Goal: Information Seeking & Learning: Find specific fact

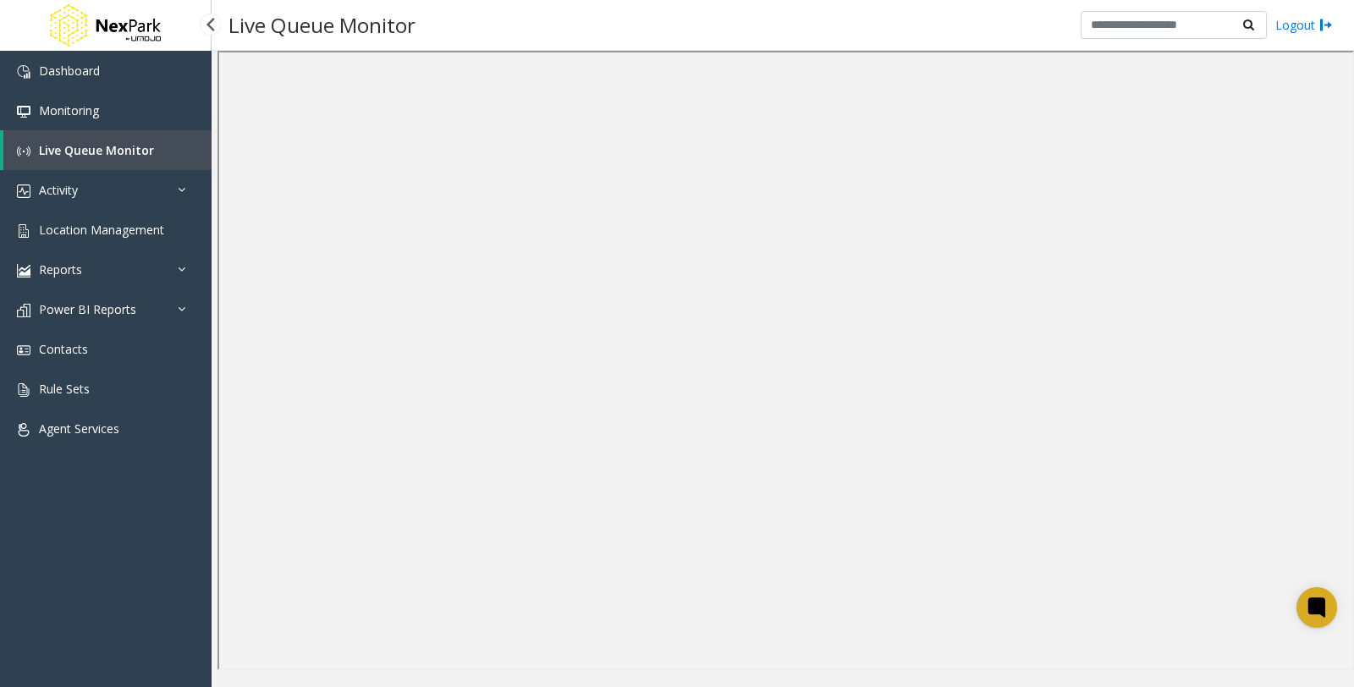
click at [102, 147] on span "Live Queue Monitor" at bounding box center [96, 150] width 115 height 16
click at [118, 235] on span "Location Management" at bounding box center [101, 230] width 125 height 16
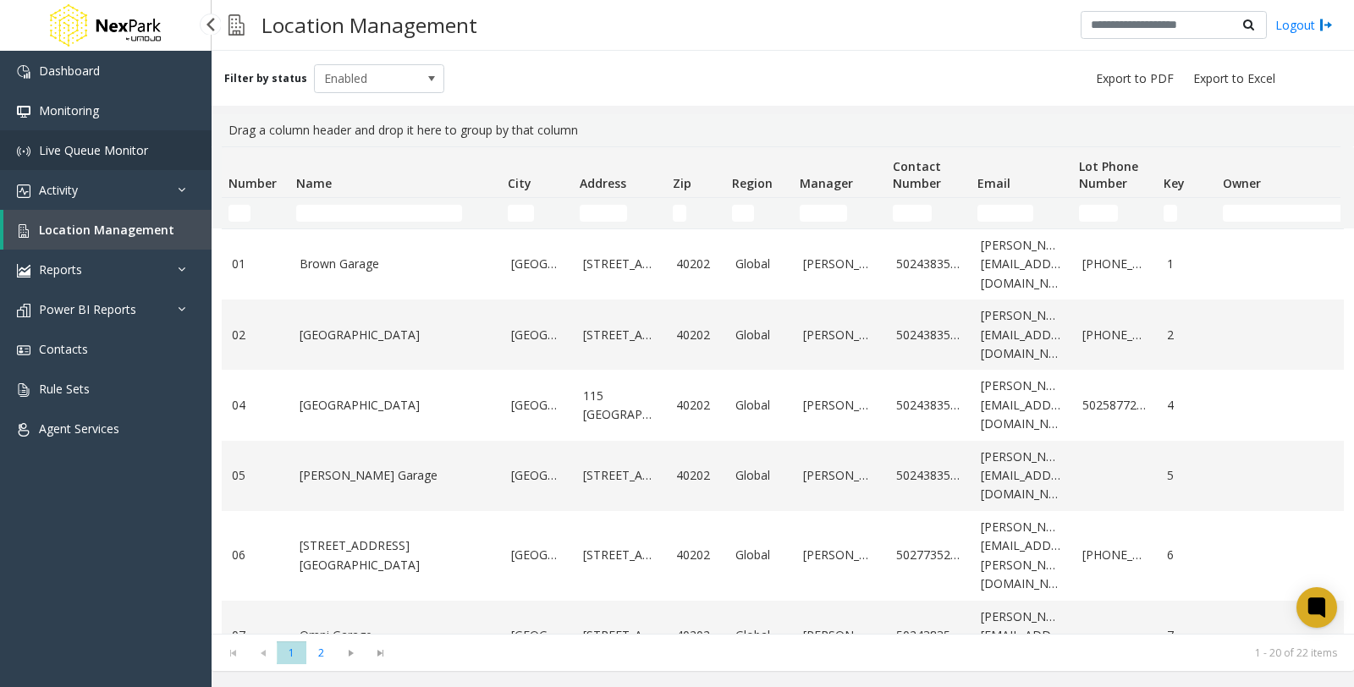
click at [85, 148] on span "Live Queue Monitor" at bounding box center [93, 150] width 109 height 16
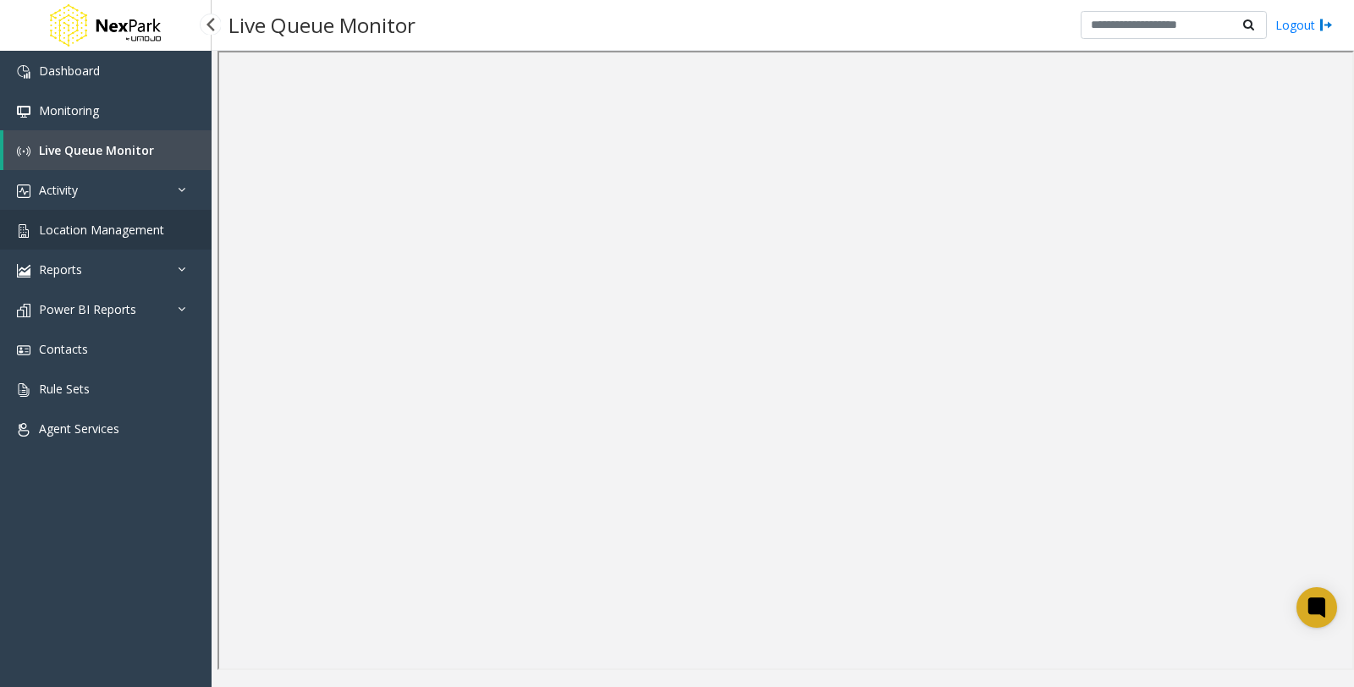
click at [96, 230] on span "Location Management" at bounding box center [101, 230] width 125 height 16
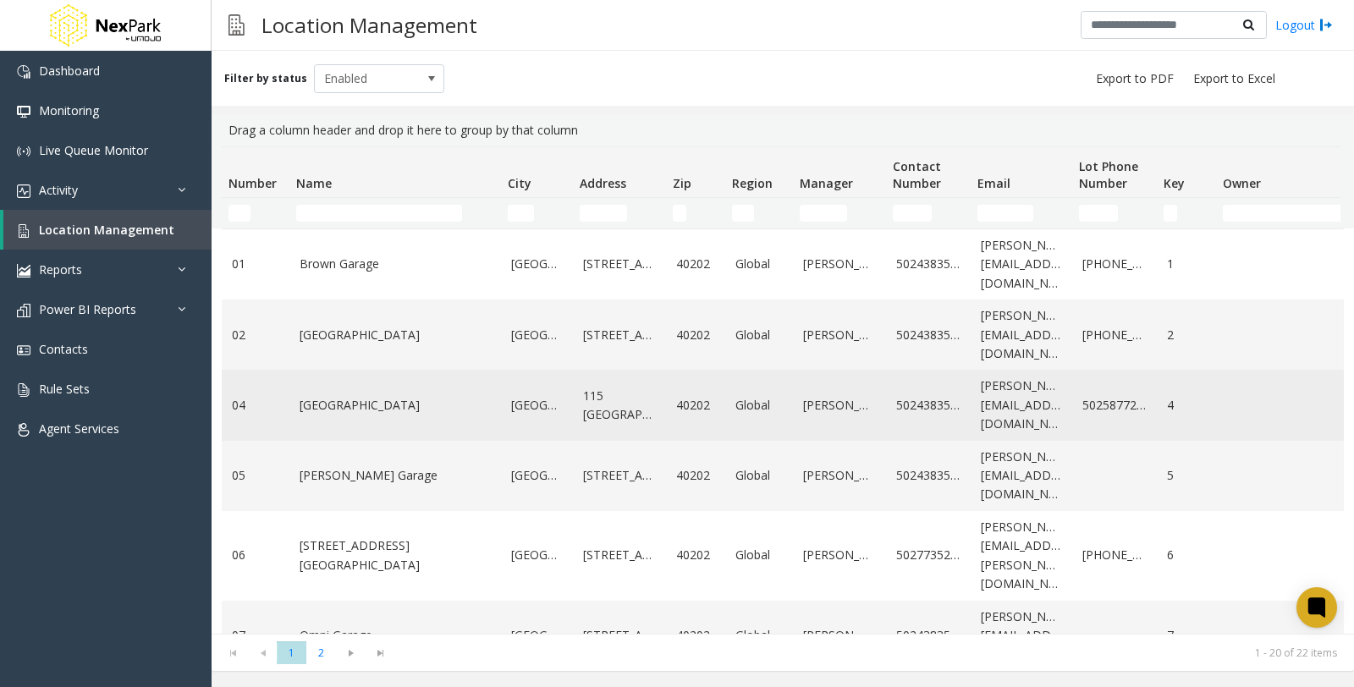
click at [384, 403] on link "[GEOGRAPHIC_DATA]" at bounding box center [395, 405] width 191 height 19
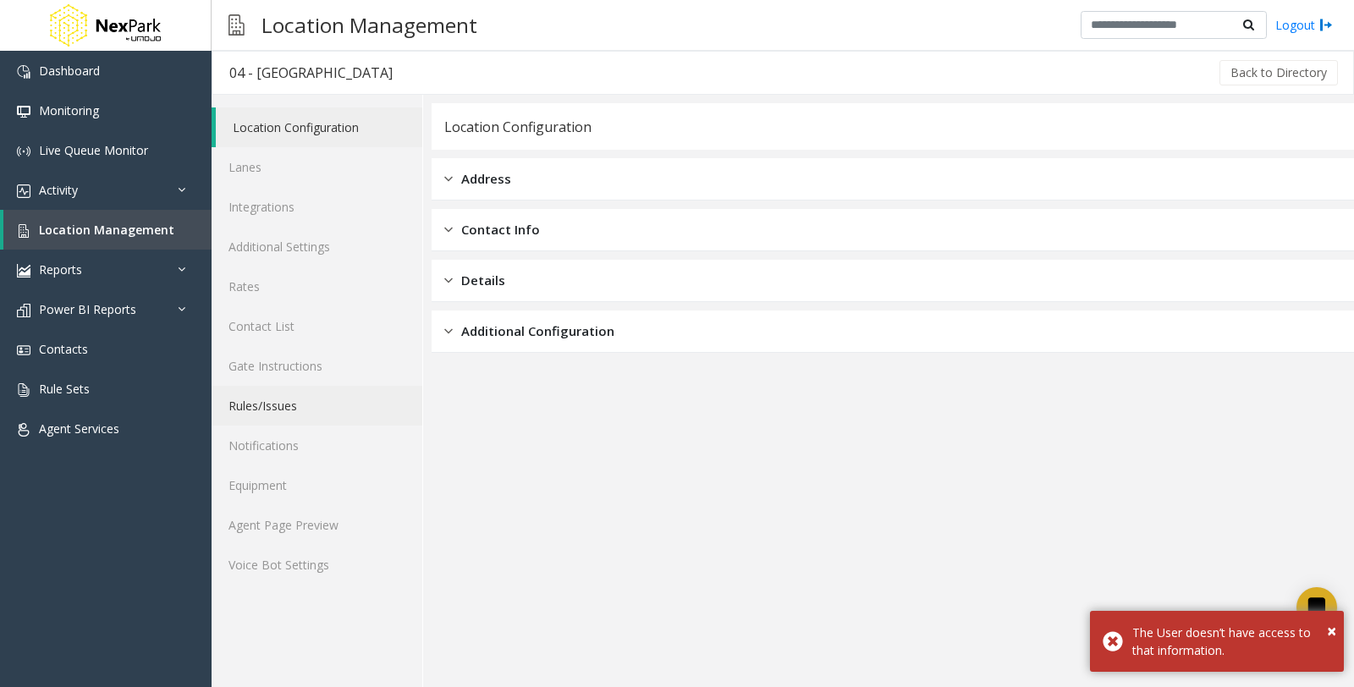
click at [280, 406] on link "Rules/Issues" at bounding box center [317, 406] width 211 height 40
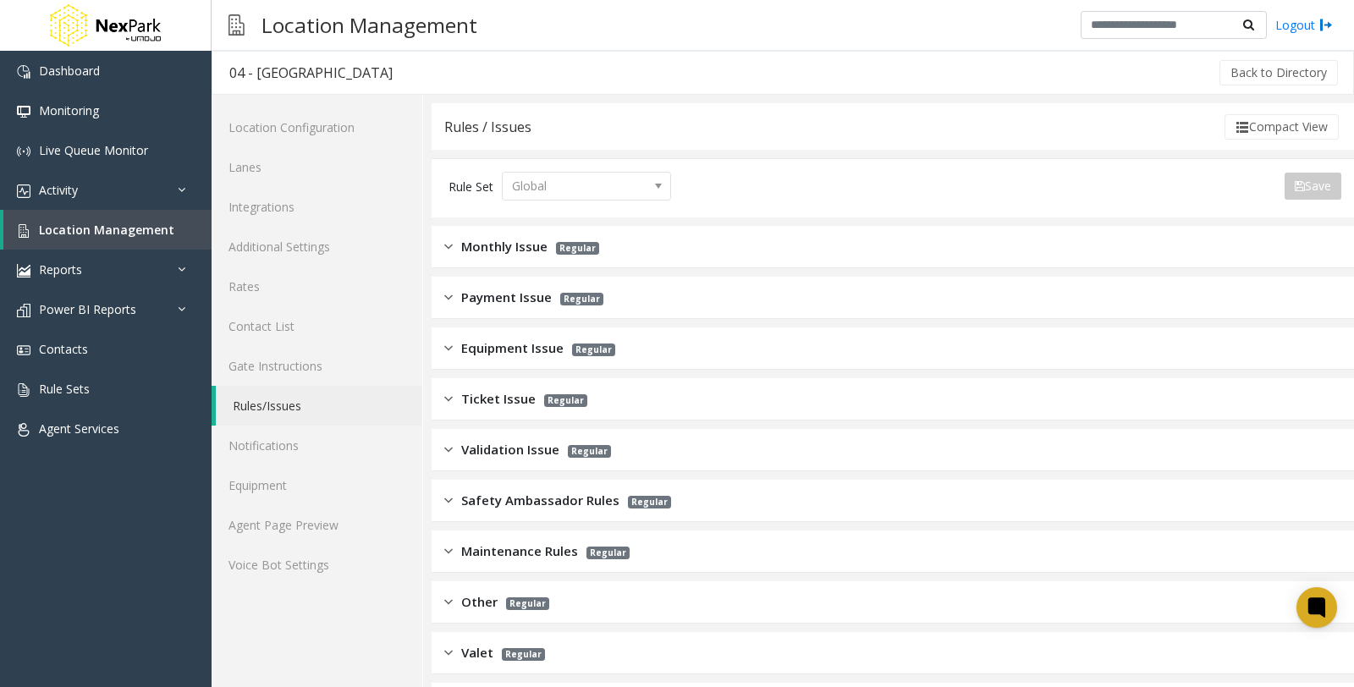
click at [518, 250] on span "Monthly Issue" at bounding box center [504, 246] width 86 height 19
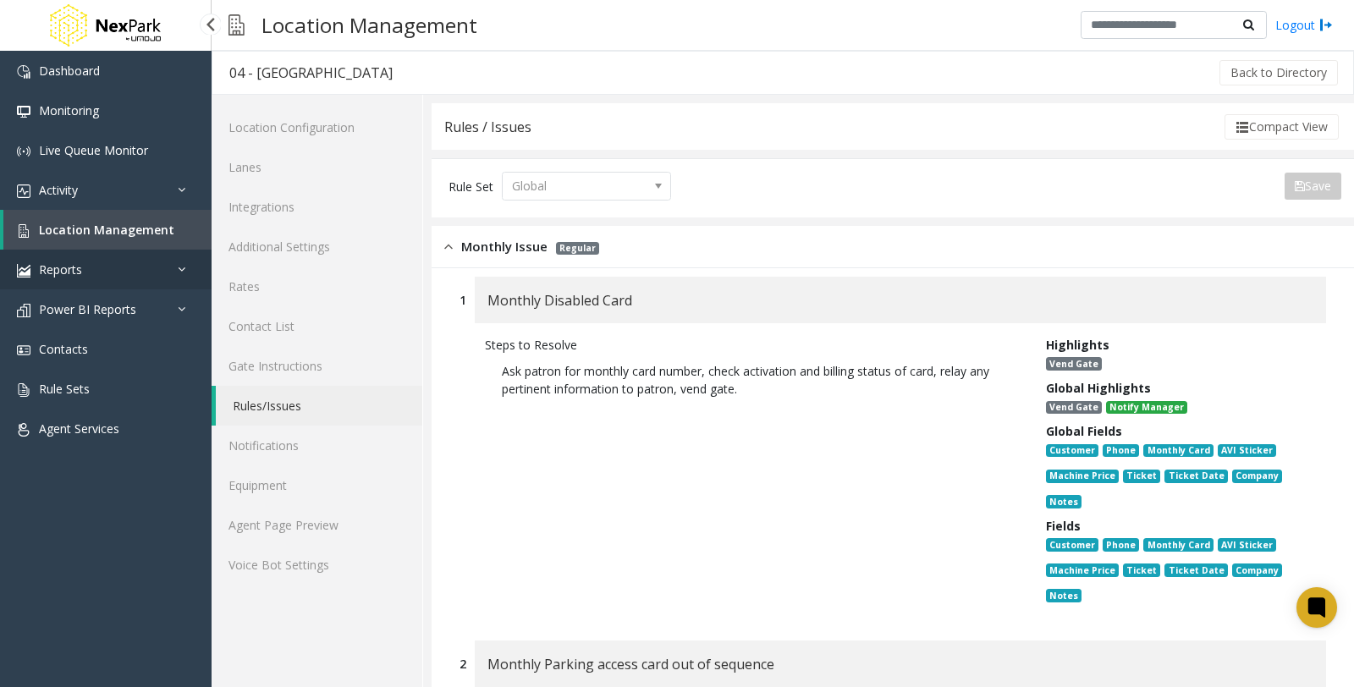
click at [176, 276] on link "Reports" at bounding box center [106, 270] width 212 height 40
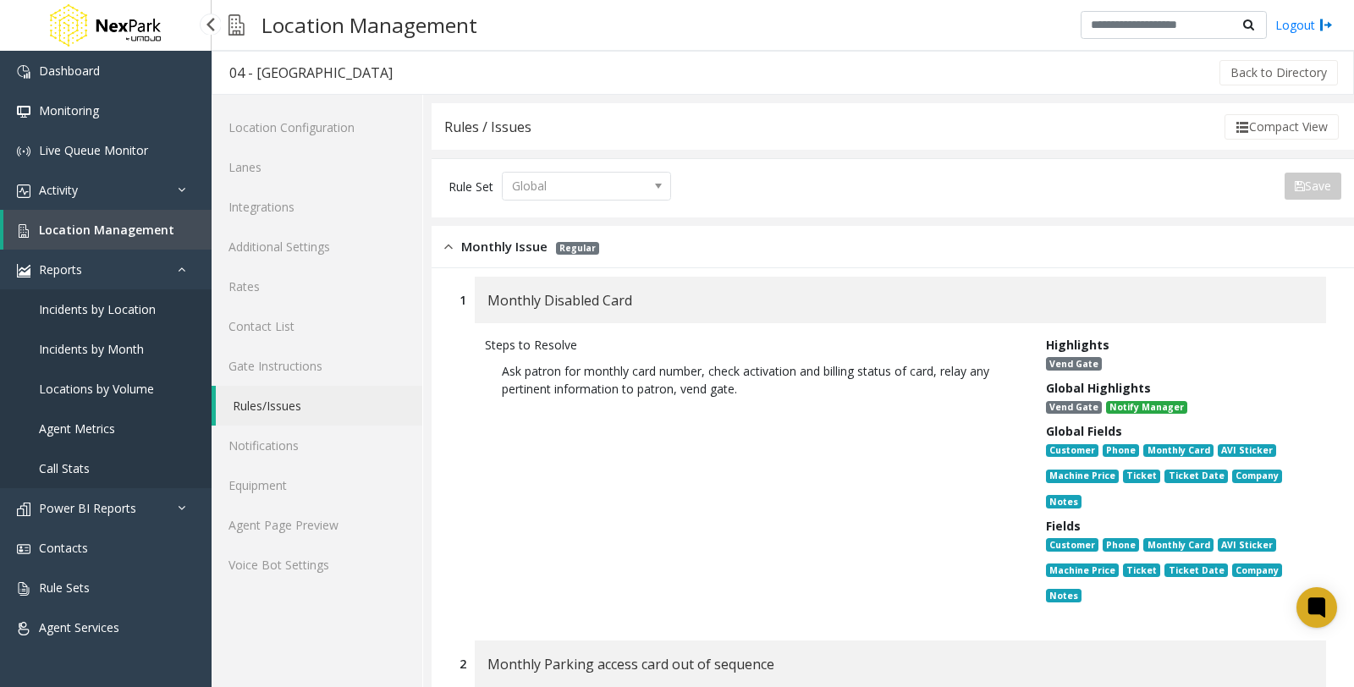
click at [156, 389] on link "Locations by Volume" at bounding box center [106, 389] width 212 height 40
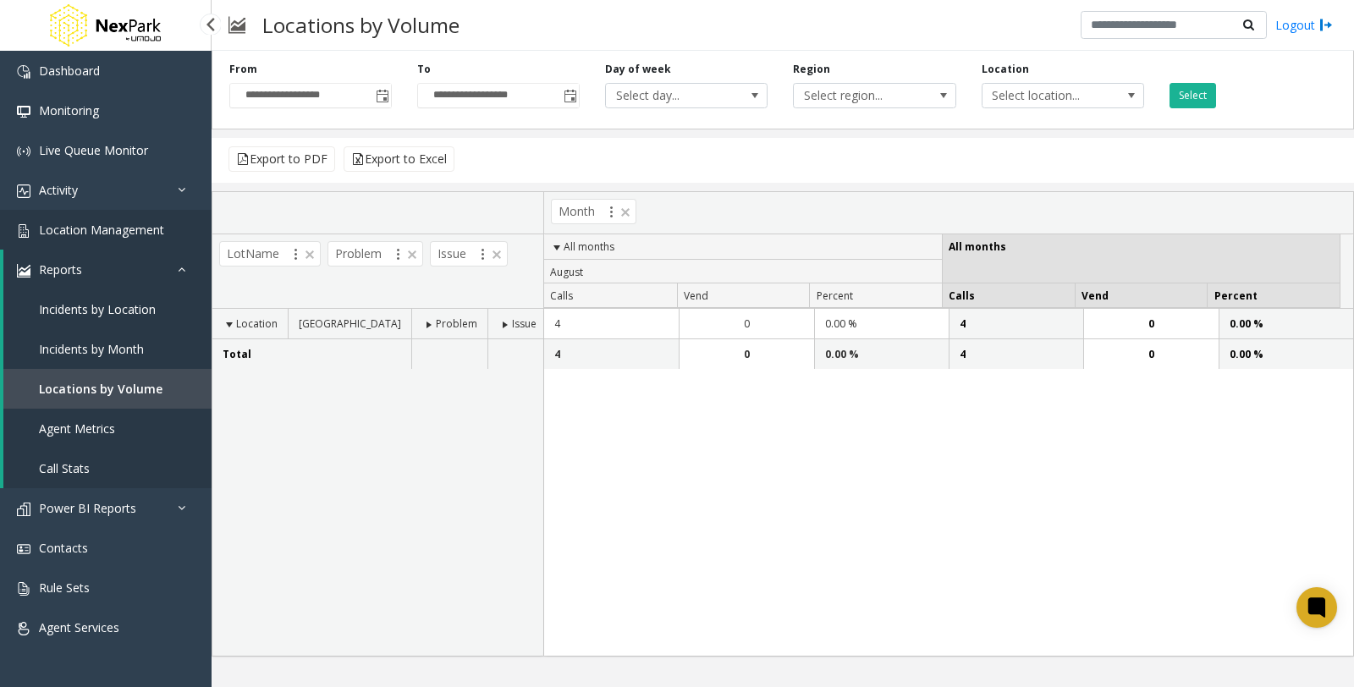
click at [146, 232] on span "Location Management" at bounding box center [101, 230] width 125 height 16
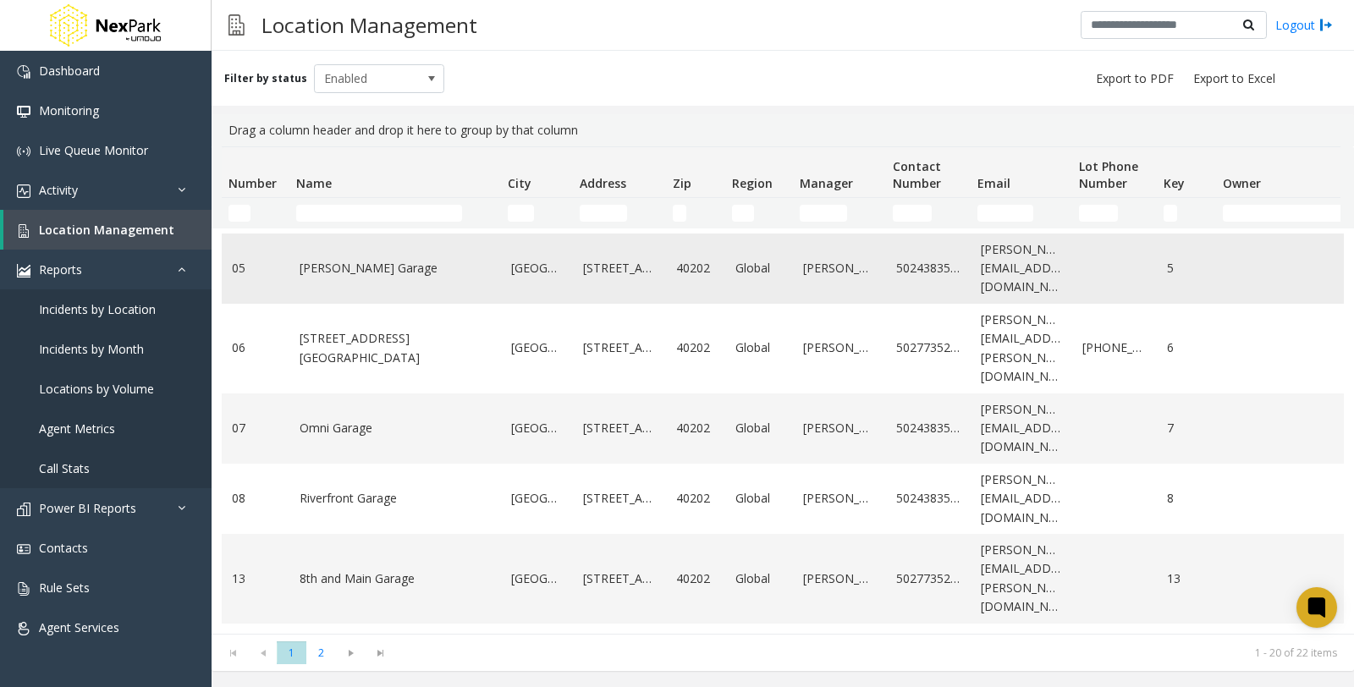
scroll to position [94, 0]
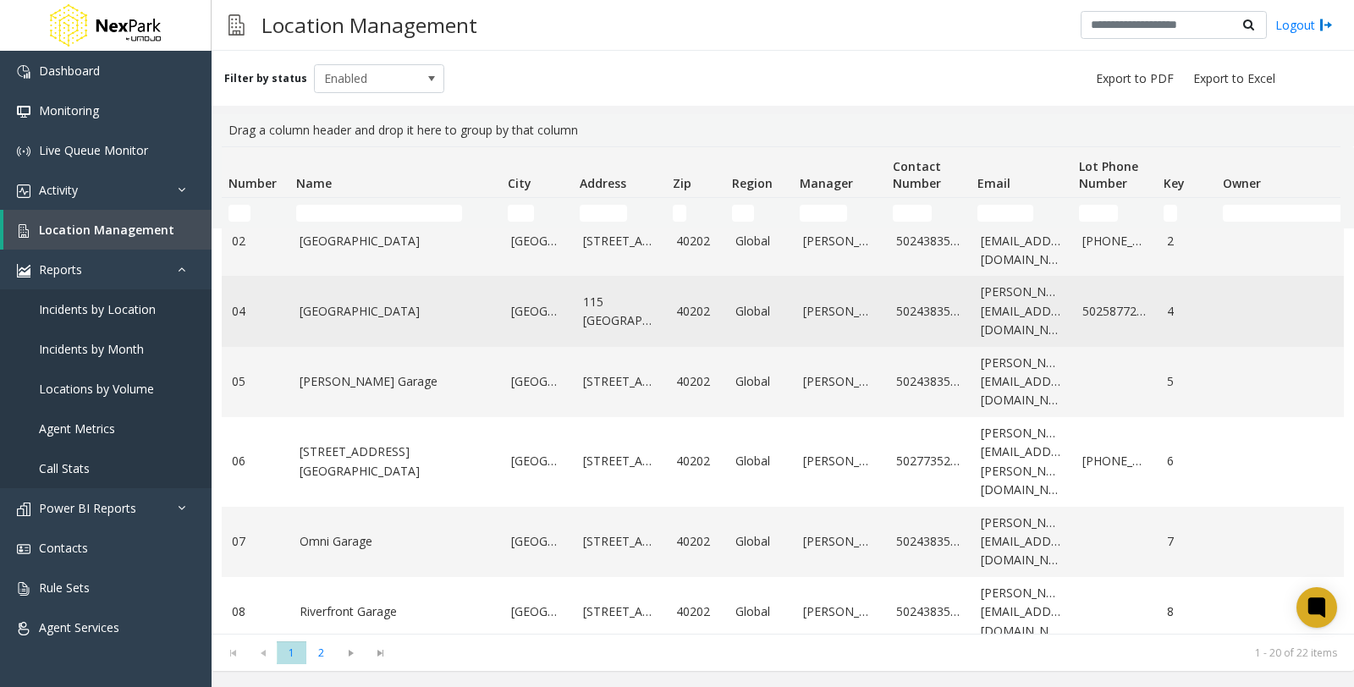
click at [416, 313] on link "[GEOGRAPHIC_DATA]" at bounding box center [395, 311] width 191 height 19
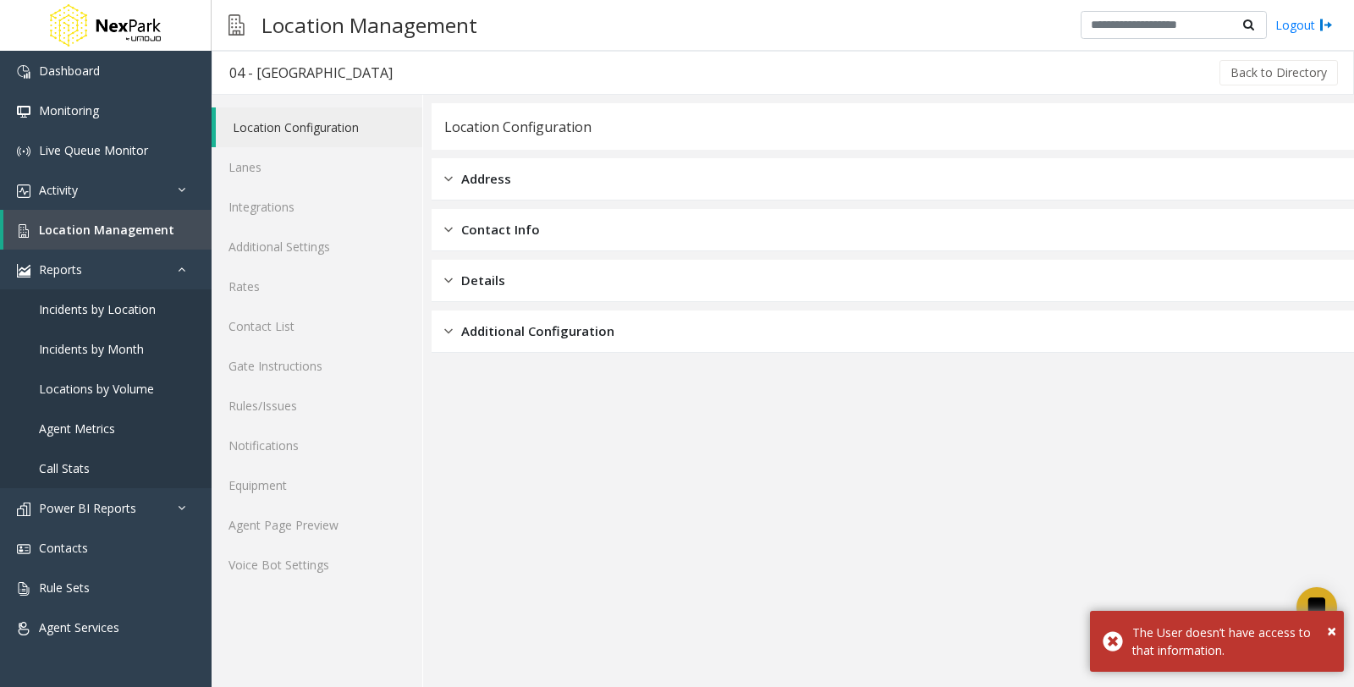
click at [496, 176] on span "Address" at bounding box center [486, 178] width 50 height 19
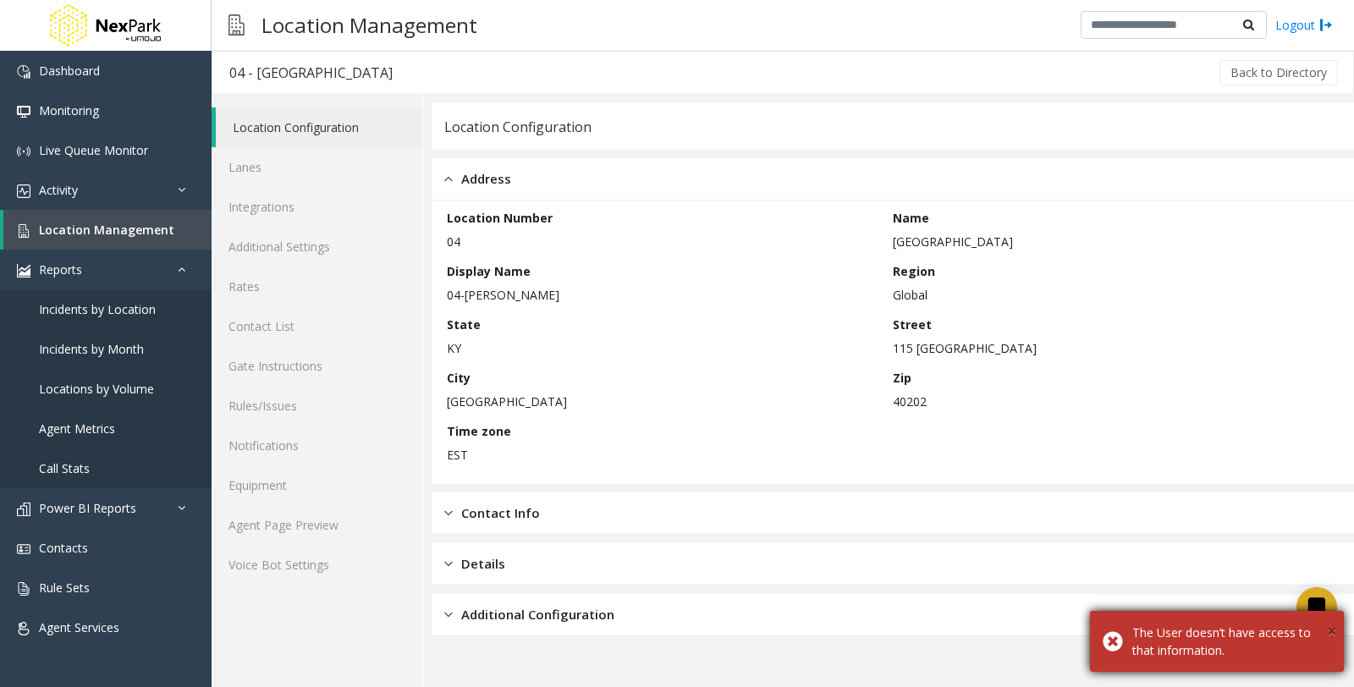
click at [1334, 628] on span "×" at bounding box center [1331, 630] width 9 height 23
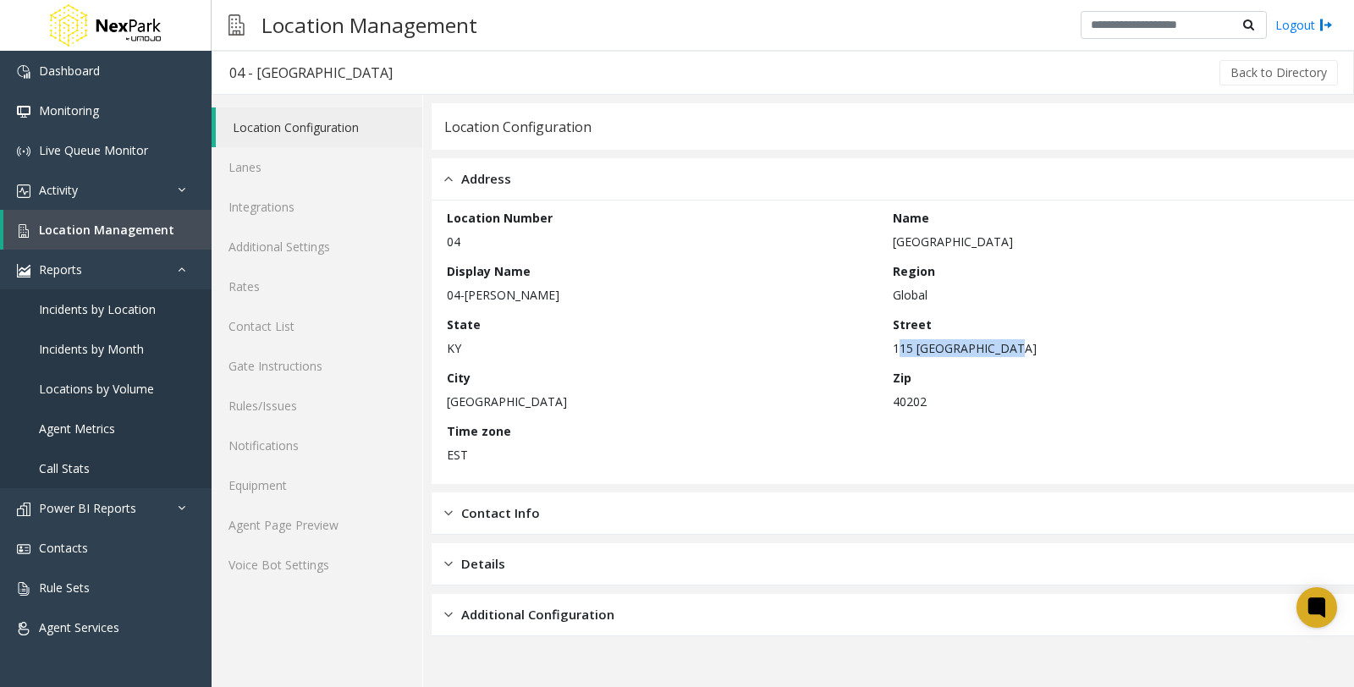
drag, startPoint x: 893, startPoint y: 345, endPoint x: 1004, endPoint y: 347, distance: 111.7
click at [1004, 347] on p "115 [GEOGRAPHIC_DATA]" at bounding box center [1111, 348] width 437 height 18
copy p "115 [GEOGRAPHIC_DATA]"
click at [488, 398] on p "[GEOGRAPHIC_DATA]" at bounding box center [665, 402] width 437 height 18
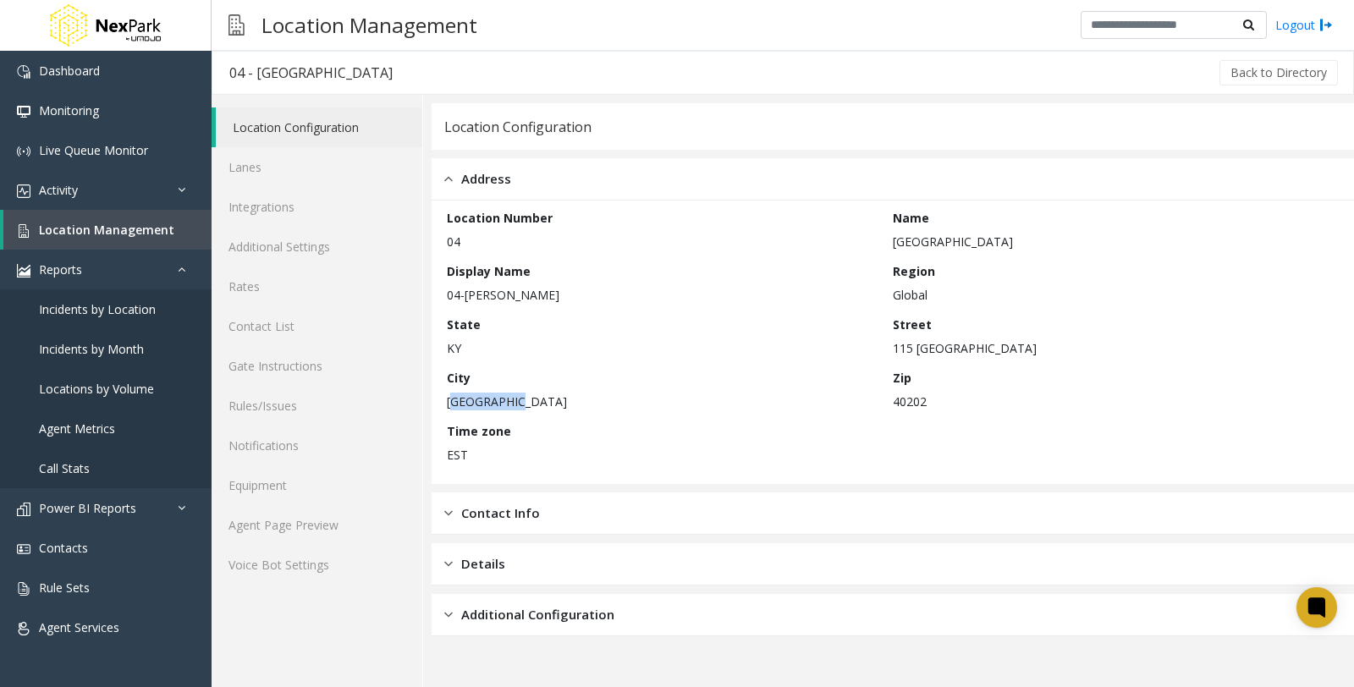
copy p "[GEOGRAPHIC_DATA]"
click at [454, 350] on p "KY" at bounding box center [665, 348] width 437 height 18
copy p "KY"
click at [908, 404] on p "40202" at bounding box center [1111, 402] width 437 height 18
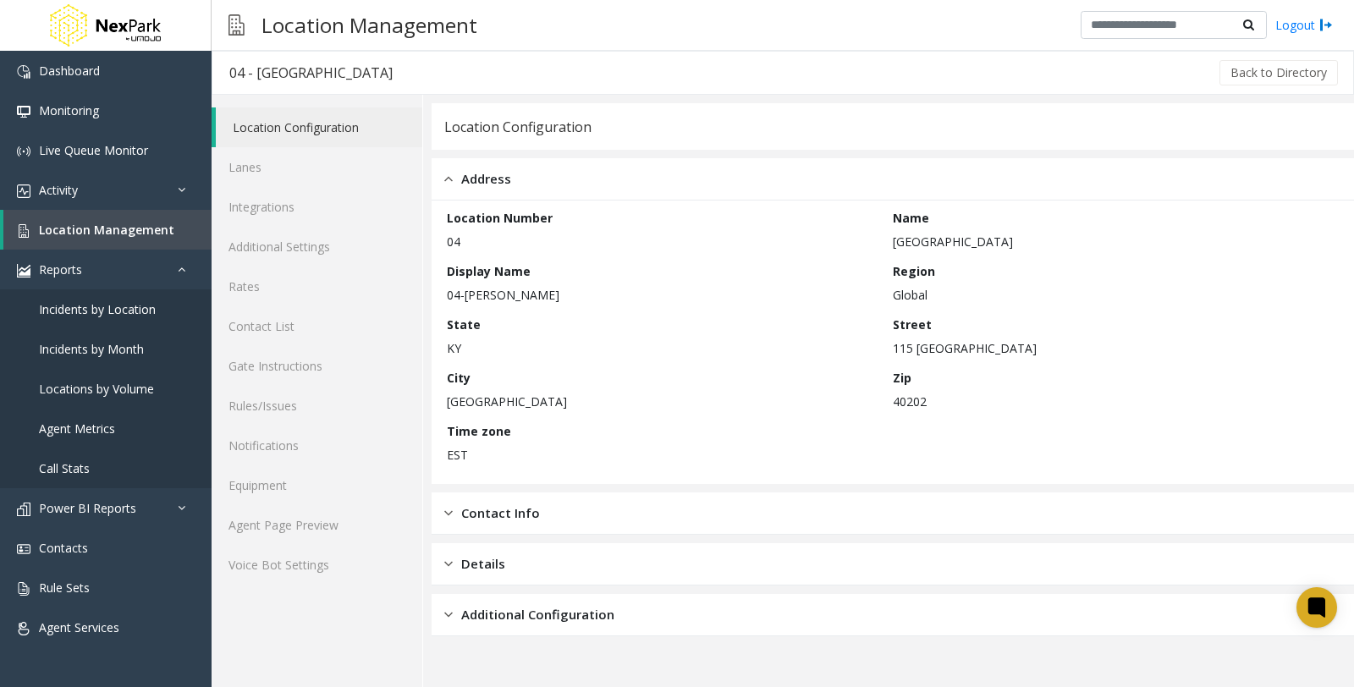
click at [908, 404] on p "40202" at bounding box center [1111, 402] width 437 height 18
copy p "40202"
click at [487, 325] on div "State [US_STATE]" at bounding box center [670, 336] width 446 height 41
drag, startPoint x: 890, startPoint y: 242, endPoint x: 1039, endPoint y: 243, distance: 148.9
click at [1039, 243] on div "Location Number 04 Name [GEOGRAPHIC_DATA] Garage Display Name 04-[GEOGRAPHIC_DA…" at bounding box center [893, 342] width 892 height 267
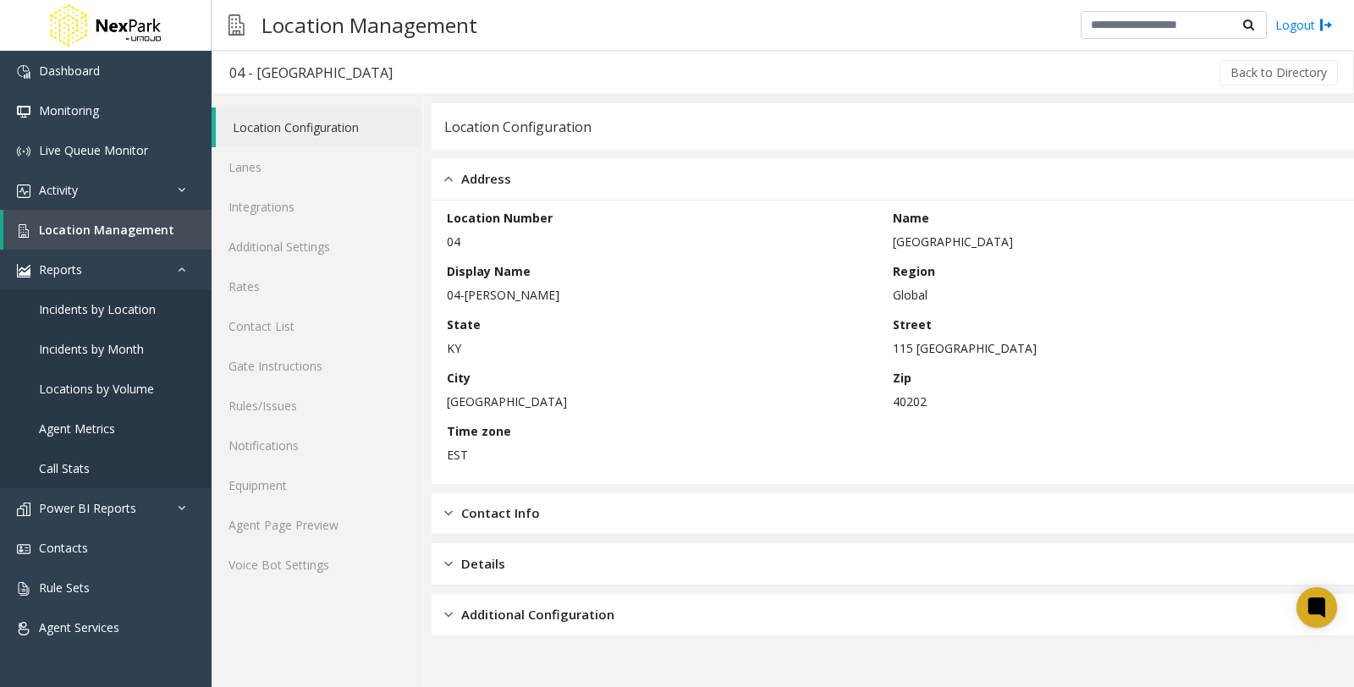
click at [1039, 243] on p "[GEOGRAPHIC_DATA]" at bounding box center [1111, 242] width 437 height 18
drag, startPoint x: 893, startPoint y: 240, endPoint x: 1026, endPoint y: 245, distance: 132.9
click at [1026, 245] on p "[GEOGRAPHIC_DATA]" at bounding box center [1111, 242] width 437 height 18
copy p "[GEOGRAPHIC_DATA]"
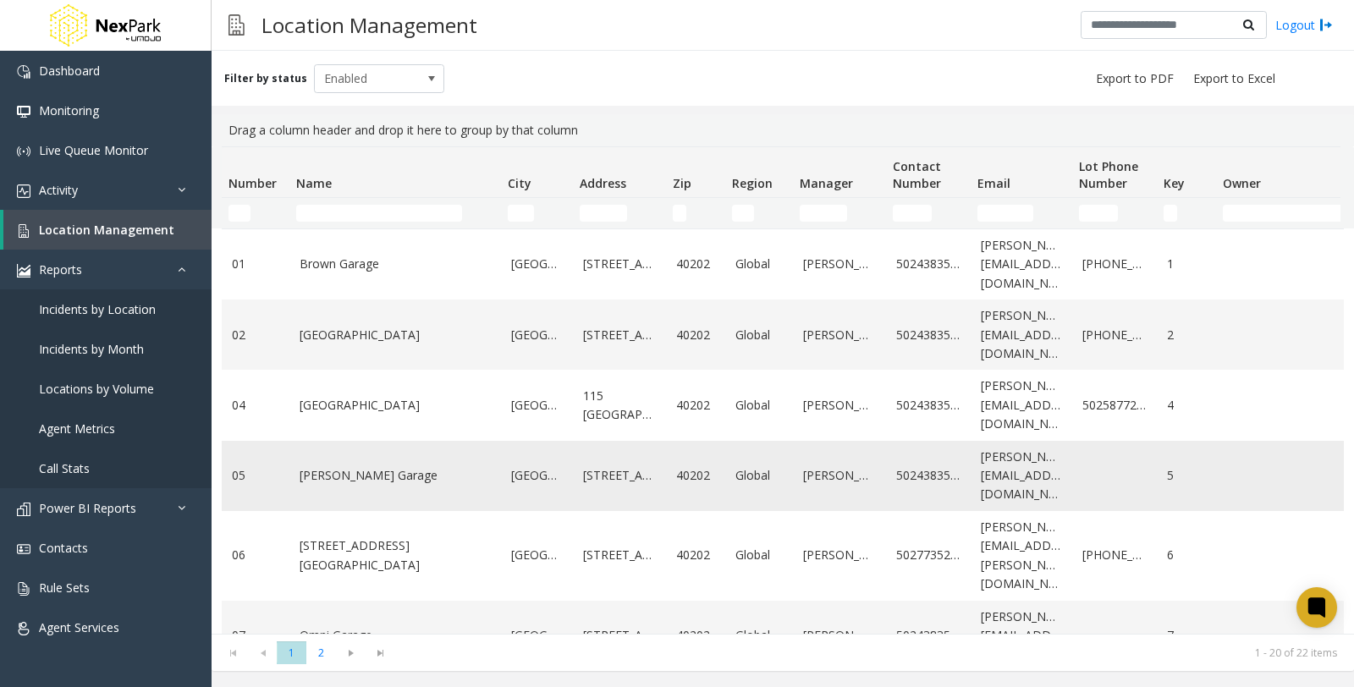
click at [365, 474] on link "[PERSON_NAME] Garage" at bounding box center [395, 475] width 191 height 19
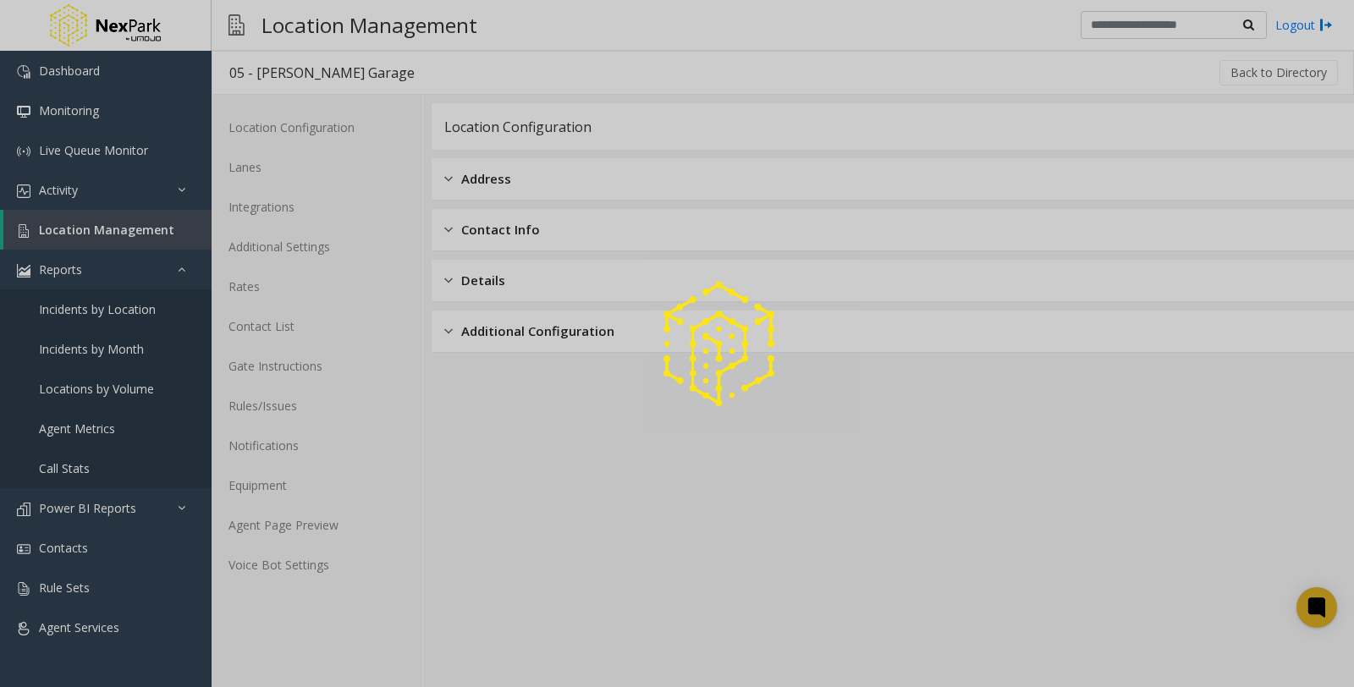
click at [545, 173] on div at bounding box center [677, 343] width 1354 height 687
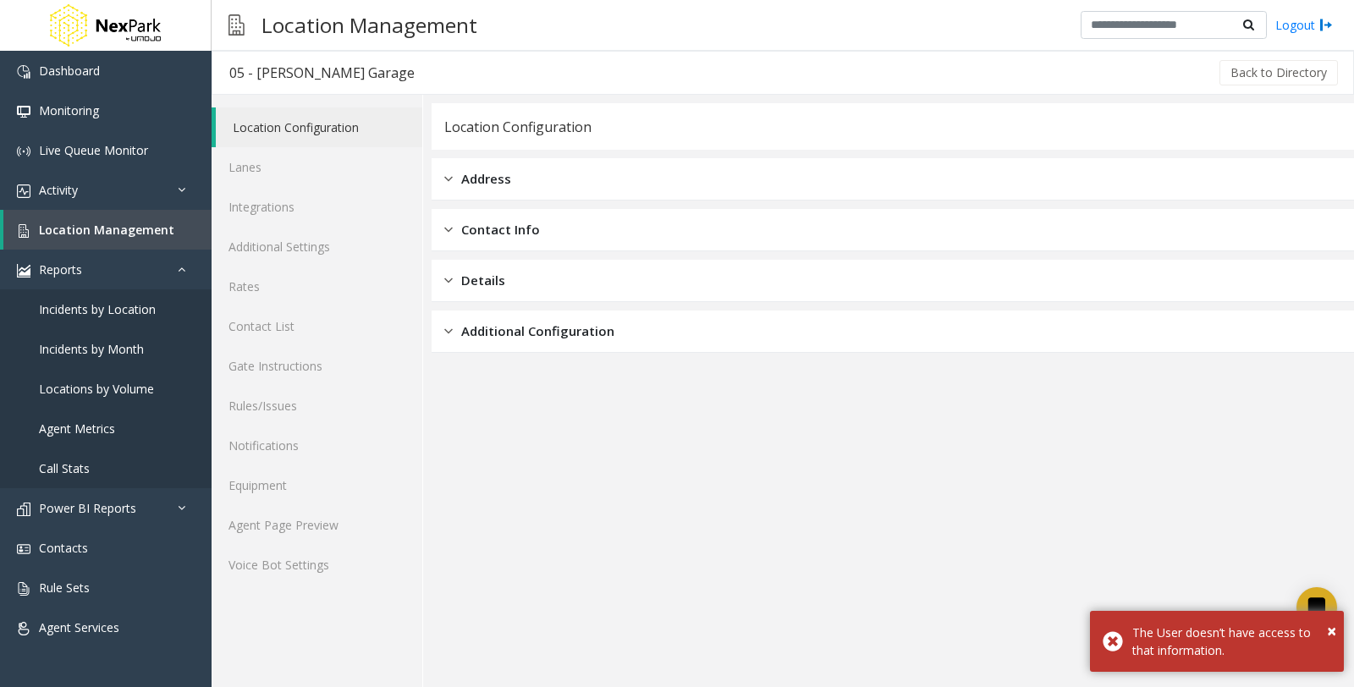
click at [465, 181] on span "Address" at bounding box center [486, 178] width 50 height 19
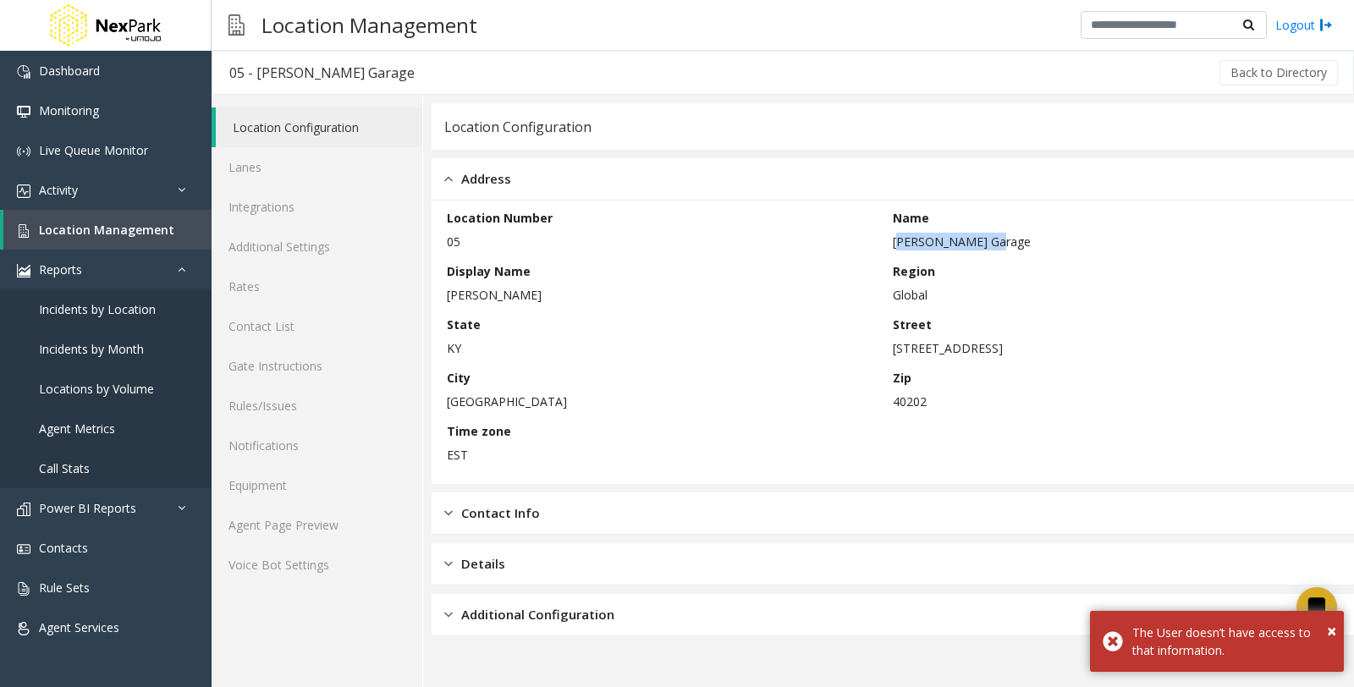
drag, startPoint x: 894, startPoint y: 240, endPoint x: 1001, endPoint y: 240, distance: 107.5
click at [1001, 240] on p "[PERSON_NAME] Garage" at bounding box center [1111, 242] width 437 height 18
copy p "[PERSON_NAME] Garage"
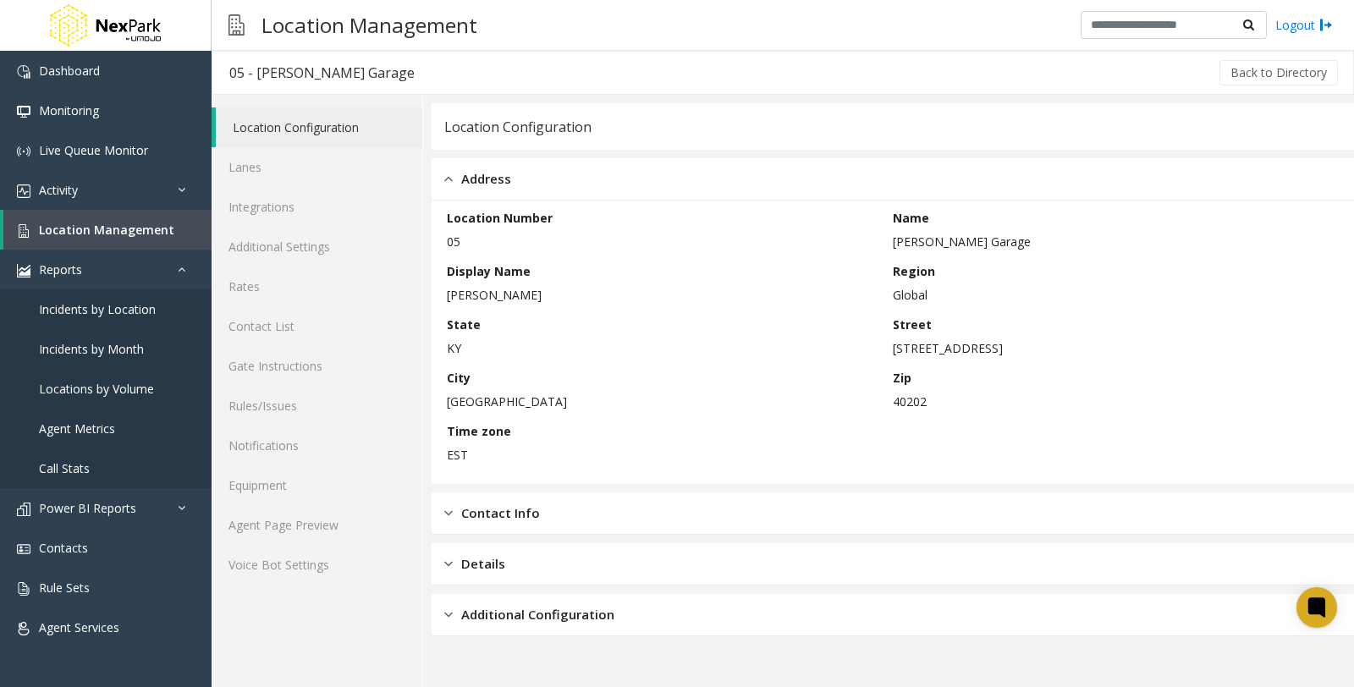
click at [934, 344] on p "[STREET_ADDRESS]" at bounding box center [1111, 348] width 437 height 18
drag, startPoint x: 893, startPoint y: 347, endPoint x: 998, endPoint y: 350, distance: 105.8
click at [998, 350] on p "[STREET_ADDRESS]" at bounding box center [1111, 348] width 437 height 18
copy p "[STREET_ADDRESS]"
click at [482, 401] on p "[GEOGRAPHIC_DATA]" at bounding box center [665, 402] width 437 height 18
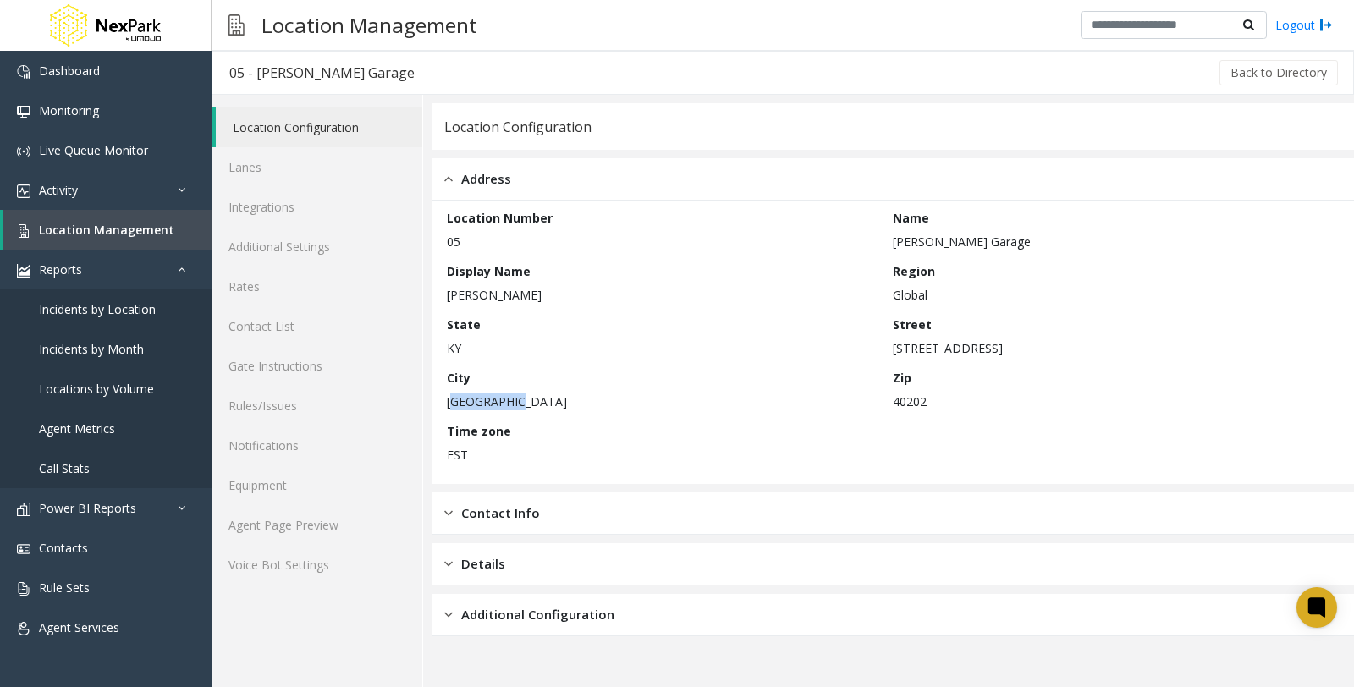
click at [482, 401] on p "[GEOGRAPHIC_DATA]" at bounding box center [665, 402] width 437 height 18
copy p "[GEOGRAPHIC_DATA]"
click at [454, 344] on p "KY" at bounding box center [665, 348] width 437 height 18
copy p "KY"
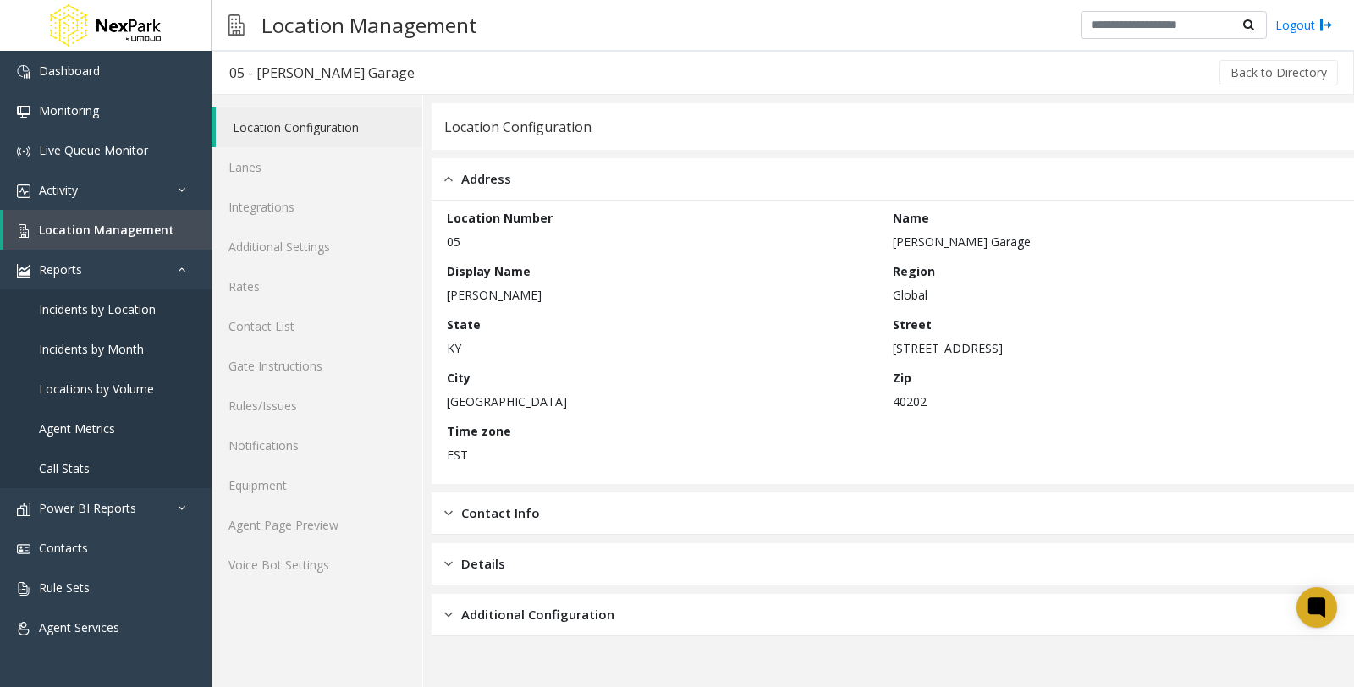
click at [910, 407] on p "40202" at bounding box center [1111, 402] width 437 height 18
copy p "40202"
click at [445, 180] on img at bounding box center [448, 178] width 8 height 19
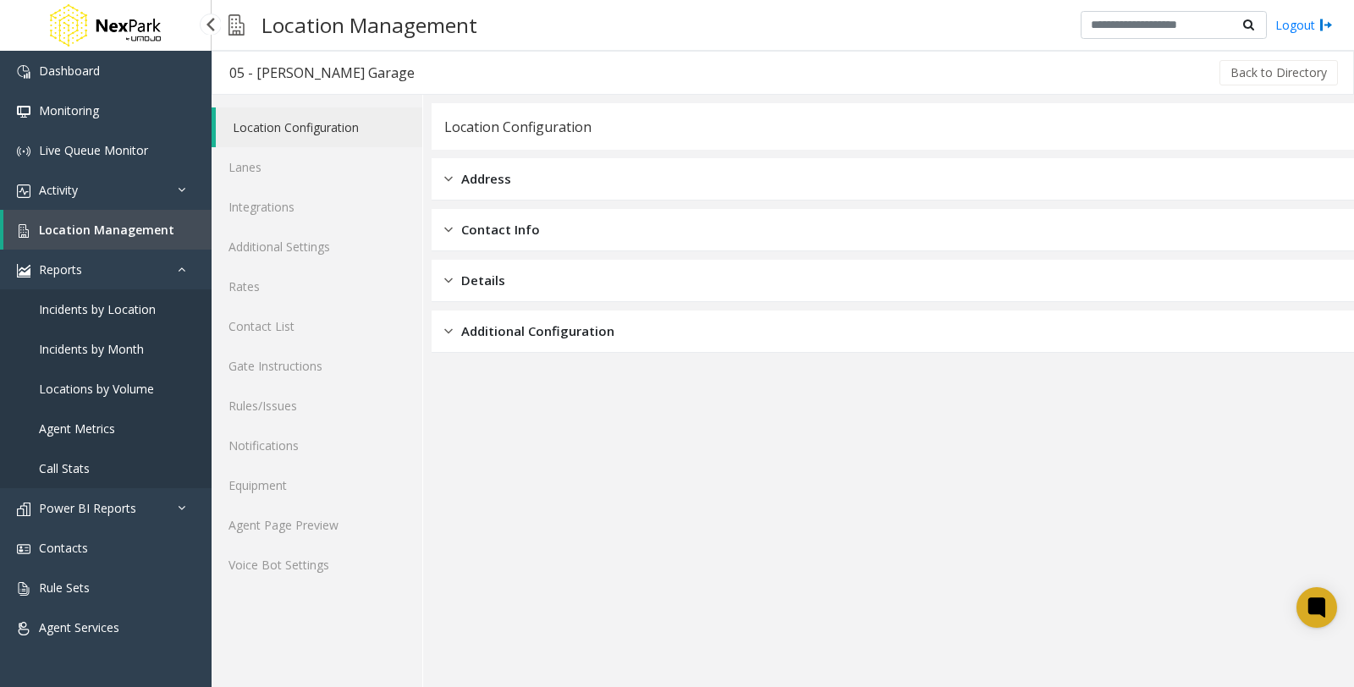
click at [120, 237] on link "Location Management" at bounding box center [107, 230] width 208 height 40
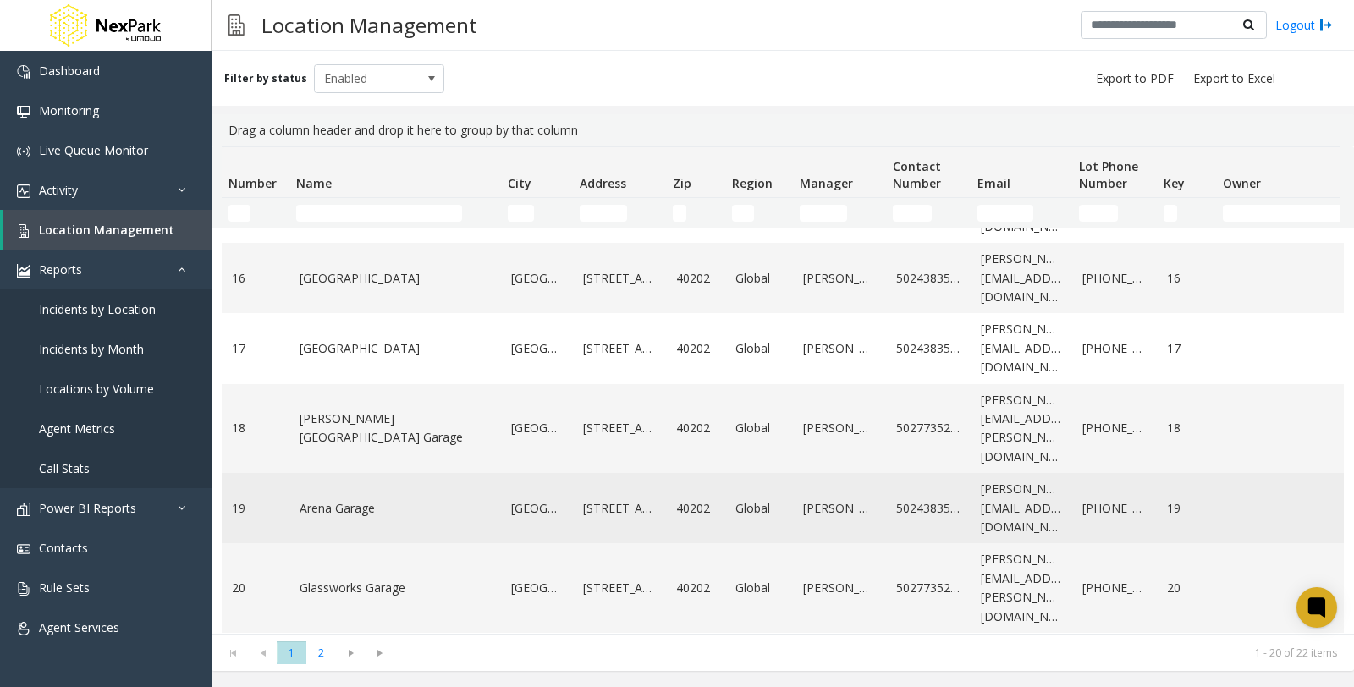
scroll to position [641, 0]
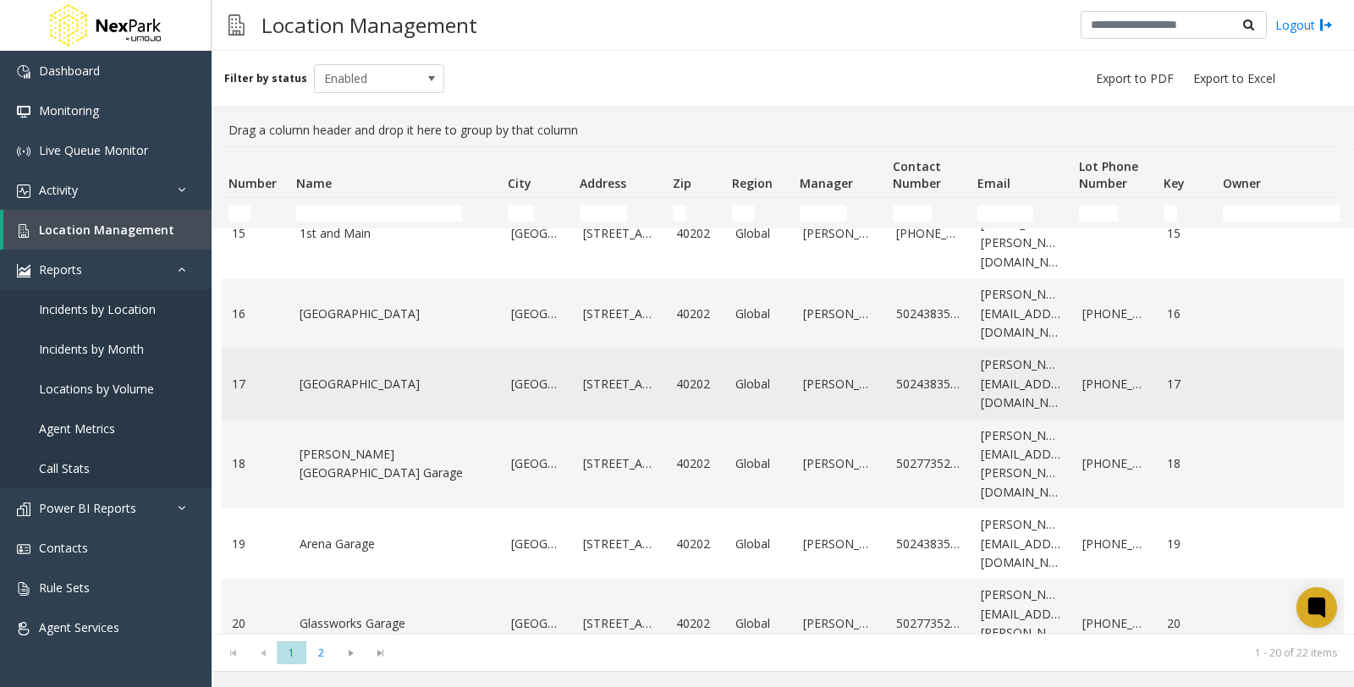
click at [328, 375] on link "[GEOGRAPHIC_DATA]" at bounding box center [395, 384] width 191 height 19
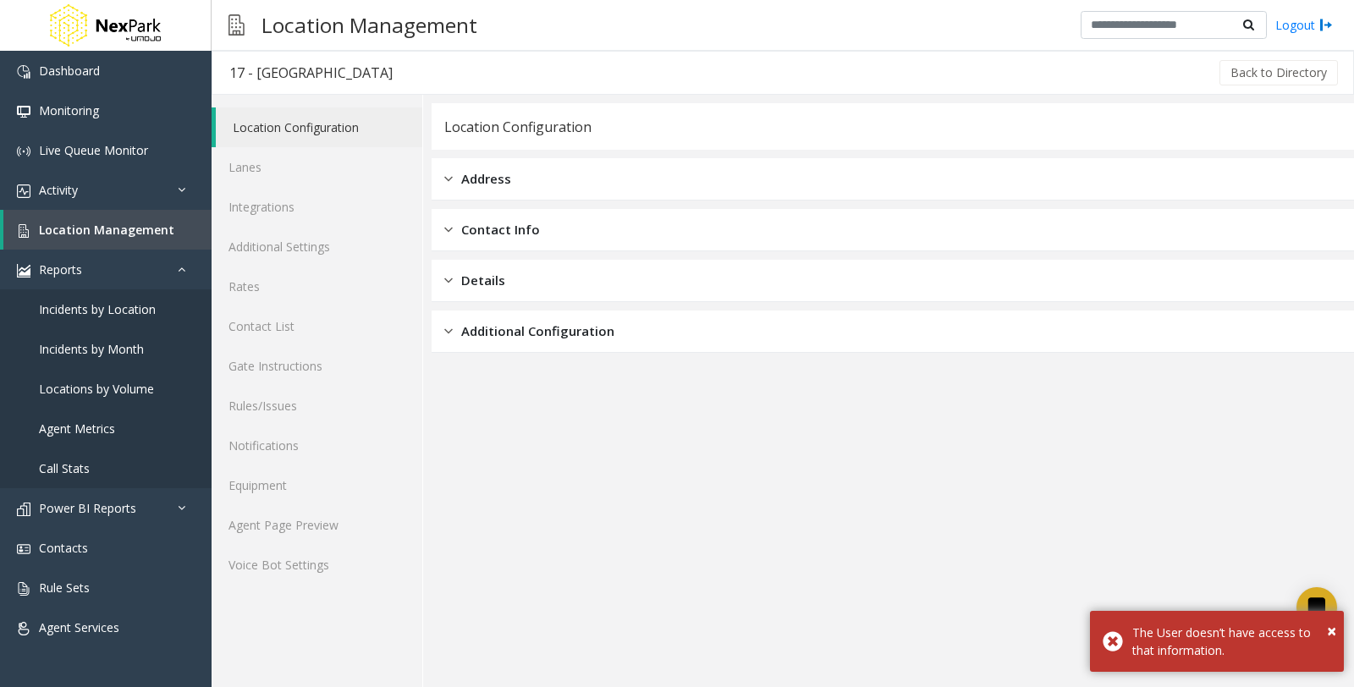
click at [528, 181] on div "Address" at bounding box center [893, 179] width 922 height 42
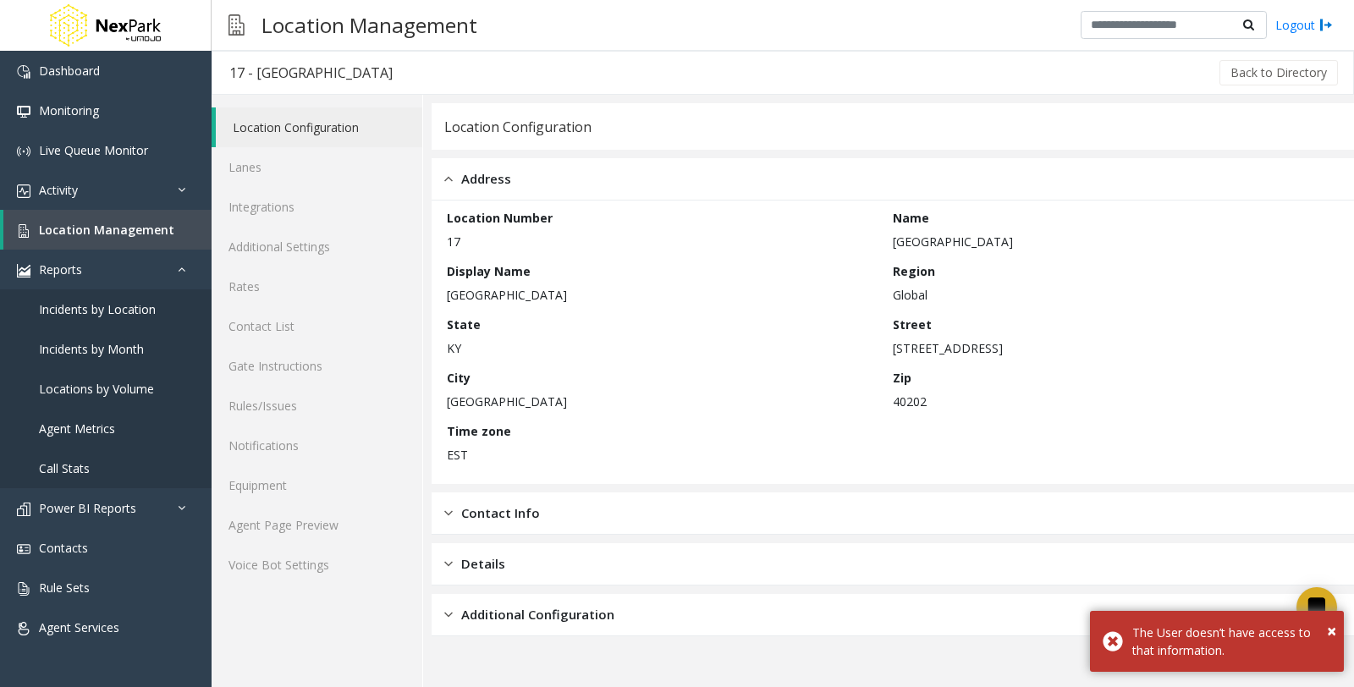
drag, startPoint x: 893, startPoint y: 244, endPoint x: 1004, endPoint y: 242, distance: 111.7
click at [1004, 242] on p "[GEOGRAPHIC_DATA]" at bounding box center [1111, 242] width 437 height 18
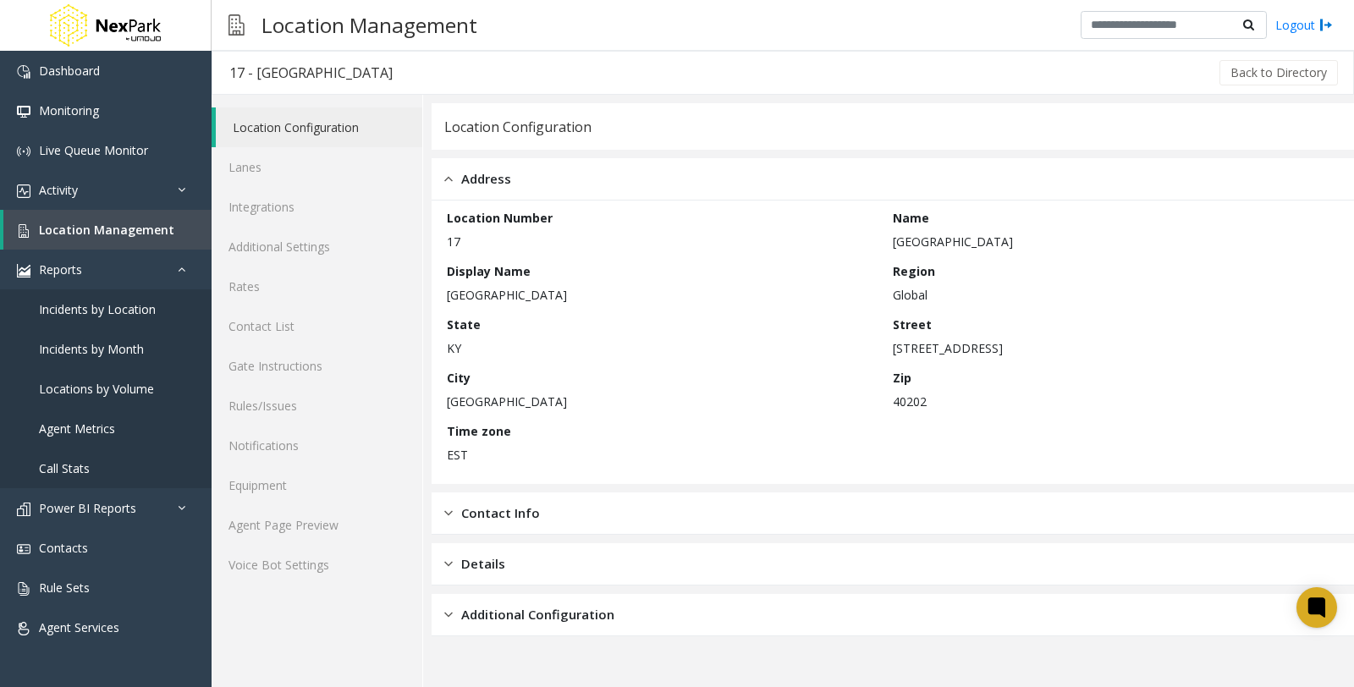
click at [950, 296] on p "Global" at bounding box center [1111, 295] width 437 height 18
drag, startPoint x: 893, startPoint y: 349, endPoint x: 1051, endPoint y: 350, distance: 158.2
click at [1051, 350] on p "[STREET_ADDRESS]" at bounding box center [1111, 348] width 437 height 18
click at [479, 398] on p "[GEOGRAPHIC_DATA]" at bounding box center [665, 402] width 437 height 18
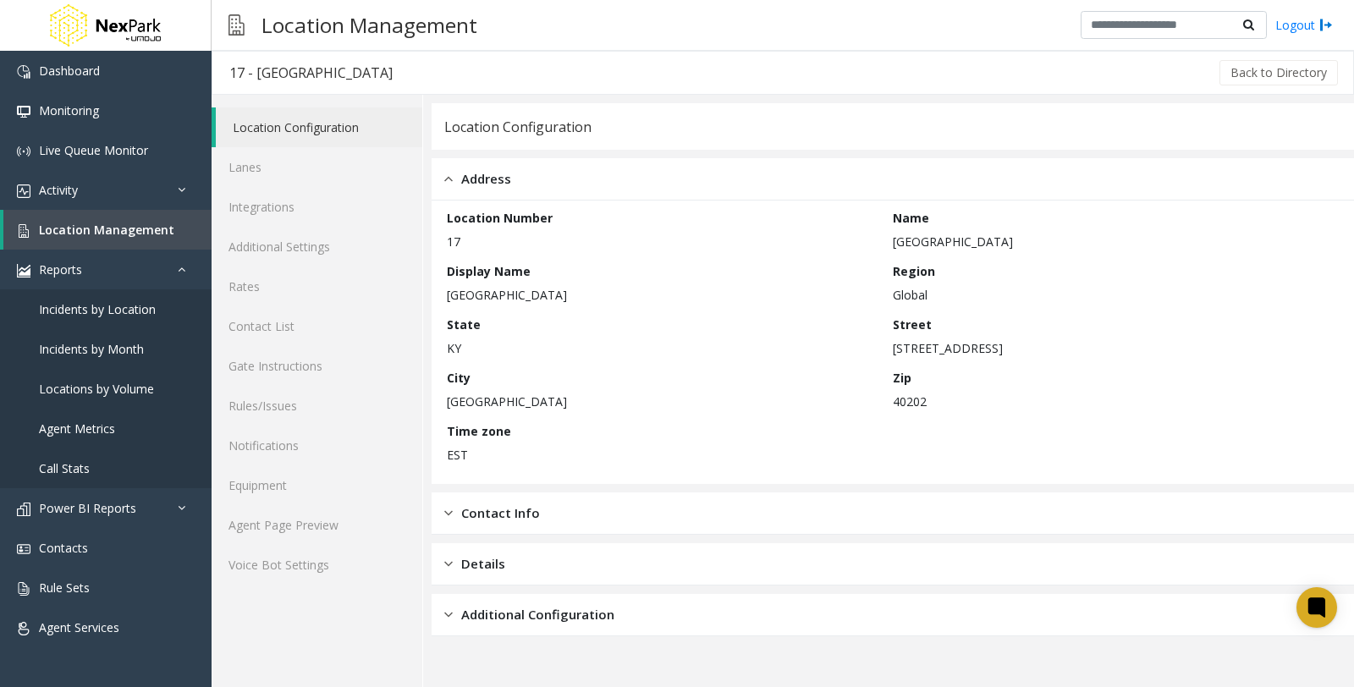
click at [454, 344] on p "KY" at bounding box center [665, 348] width 437 height 18
click at [910, 404] on p "40202" at bounding box center [1111, 402] width 437 height 18
click at [910, 403] on p "40202" at bounding box center [1111, 402] width 437 height 18
click at [113, 273] on link "Reports" at bounding box center [106, 270] width 212 height 40
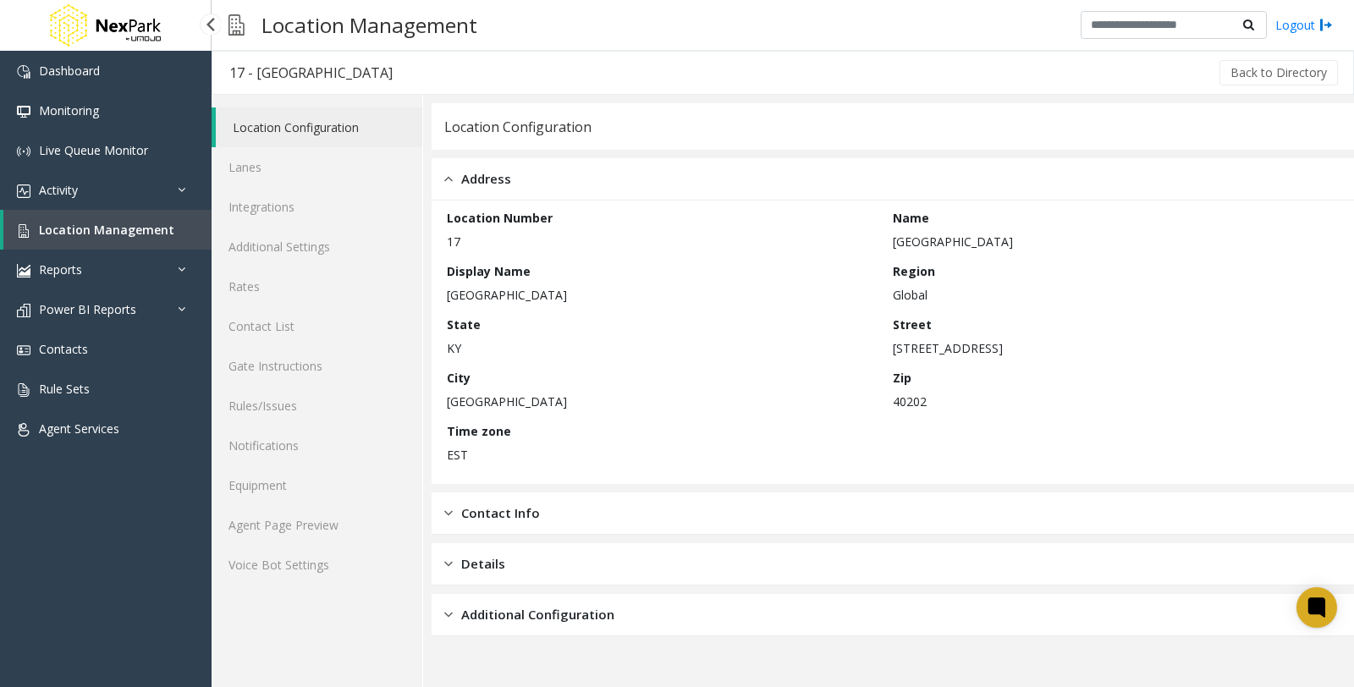
click at [116, 234] on span "Location Management" at bounding box center [106, 230] width 135 height 16
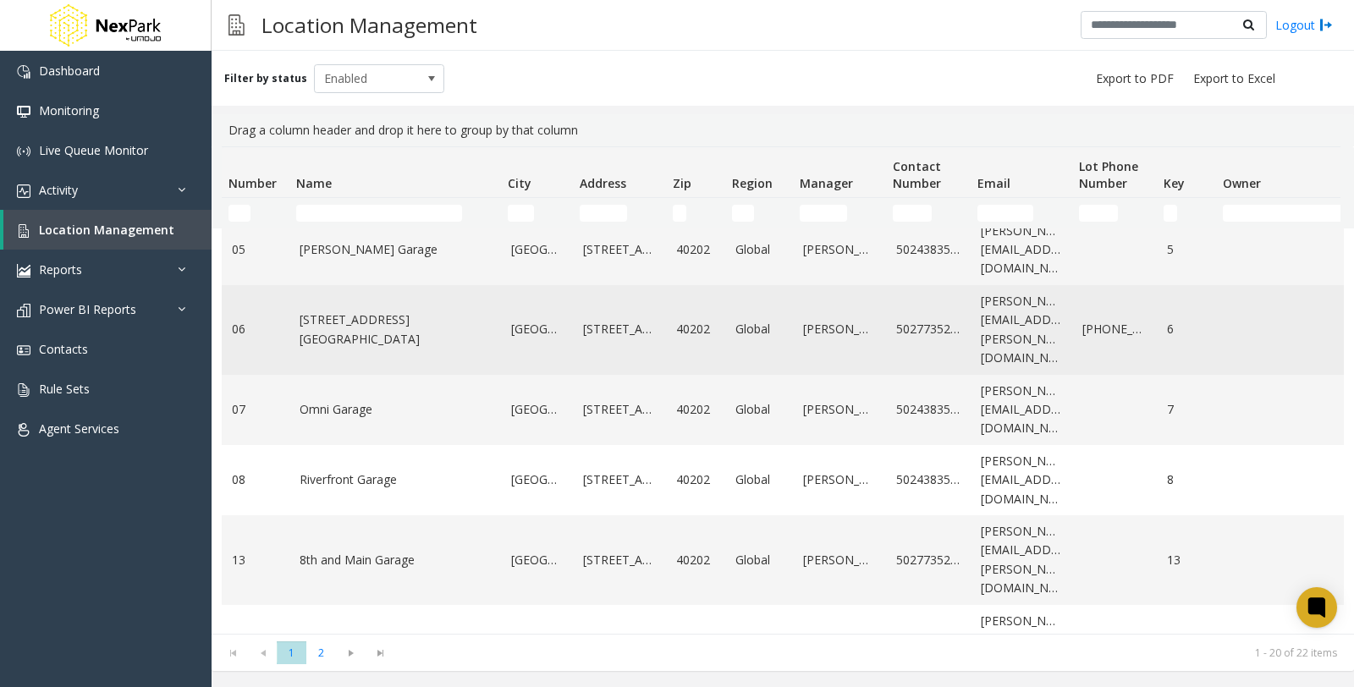
scroll to position [282, 0]
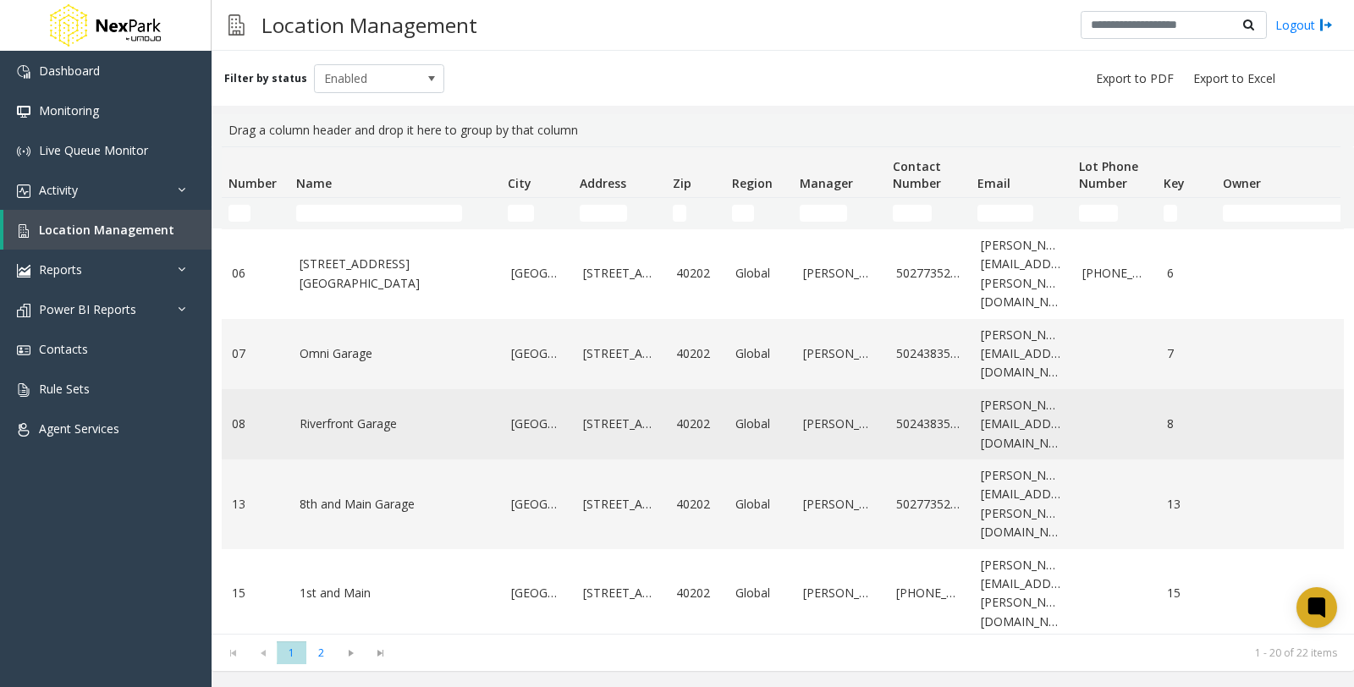
click at [326, 415] on link "Riverfront Garage" at bounding box center [395, 424] width 191 height 19
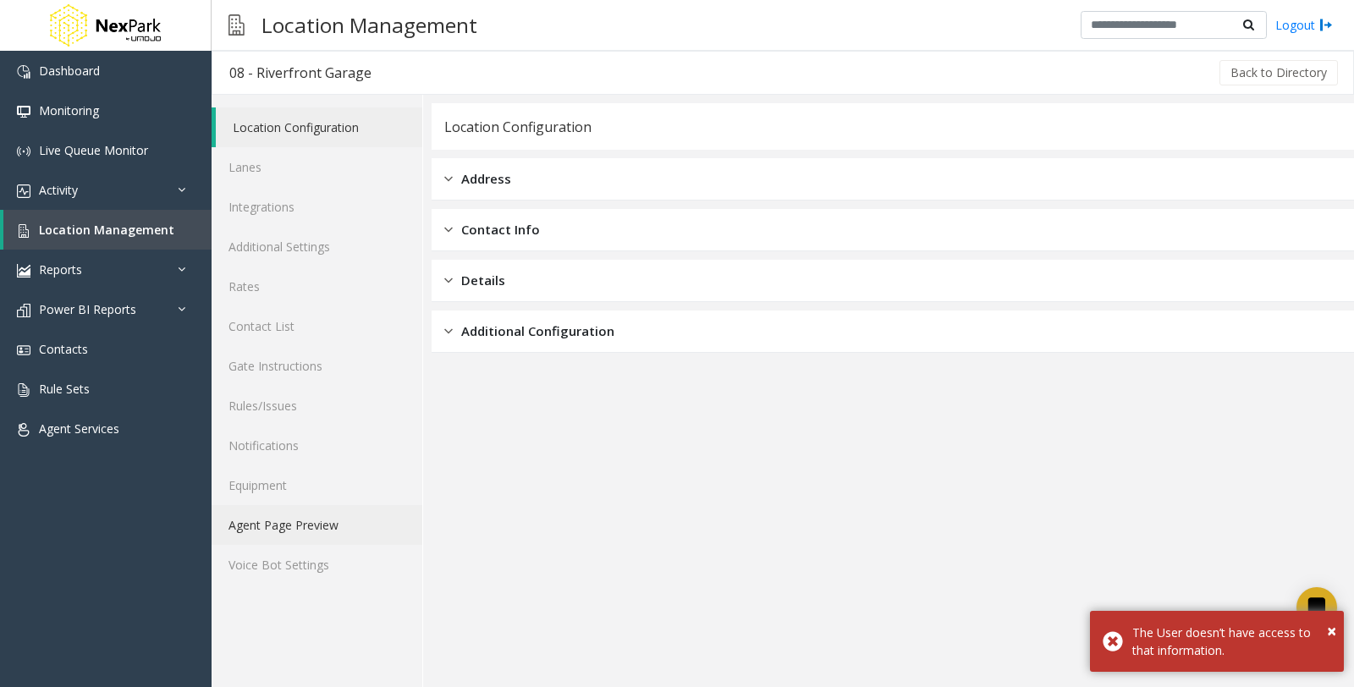
click at [310, 533] on link "Agent Page Preview" at bounding box center [317, 525] width 211 height 40
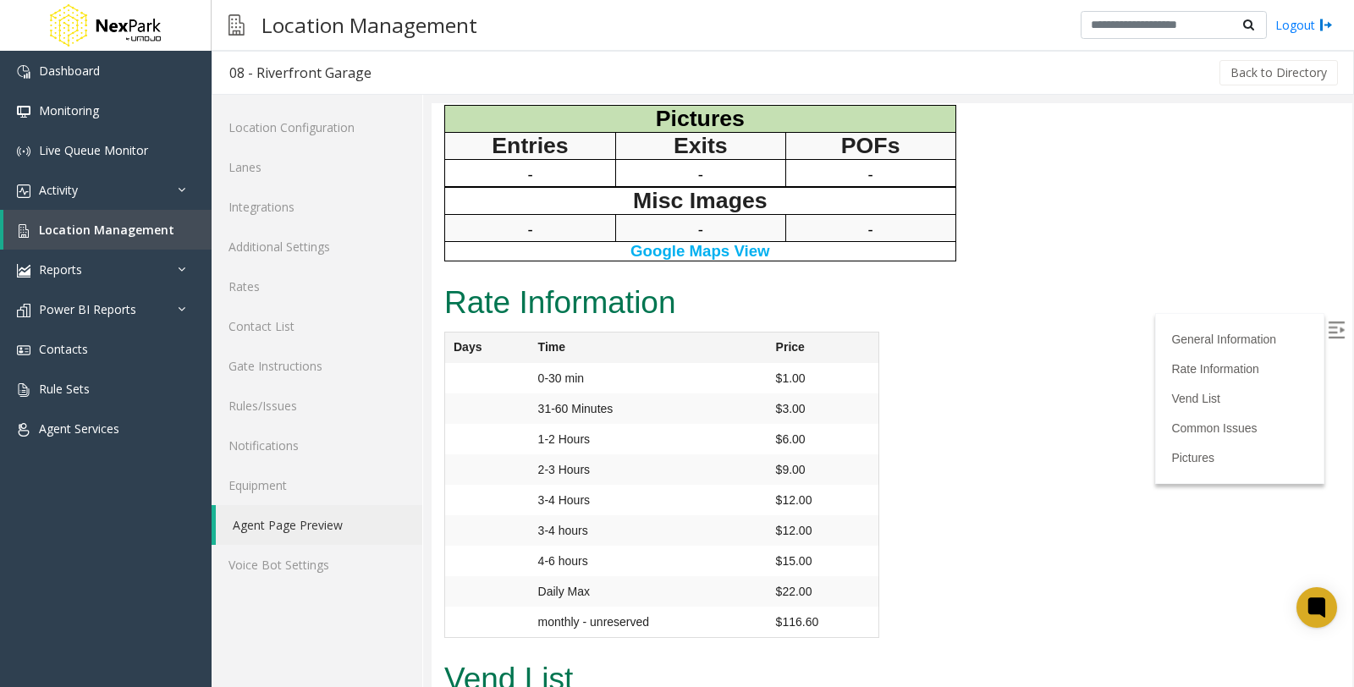
scroll to position [1956, 0]
